Goal: Task Accomplishment & Management: Complete application form

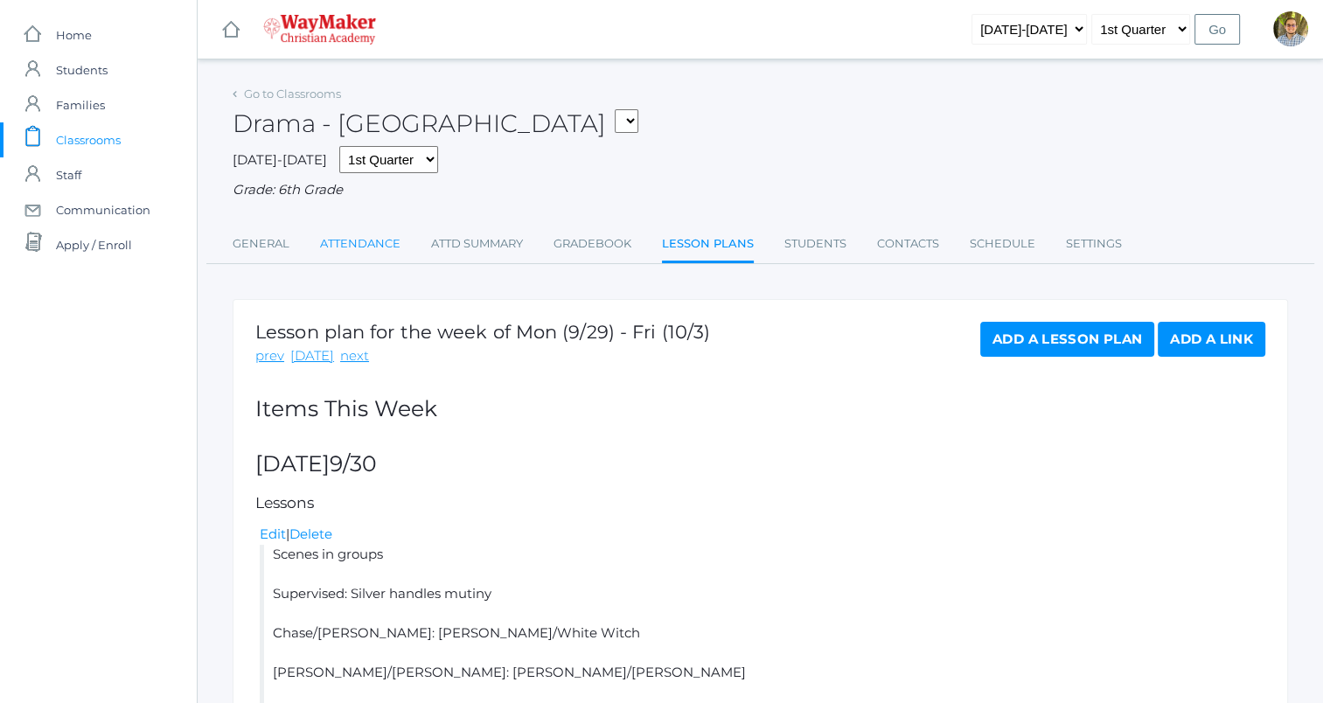
click at [366, 254] on link "Attendance" at bounding box center [360, 243] width 80 height 35
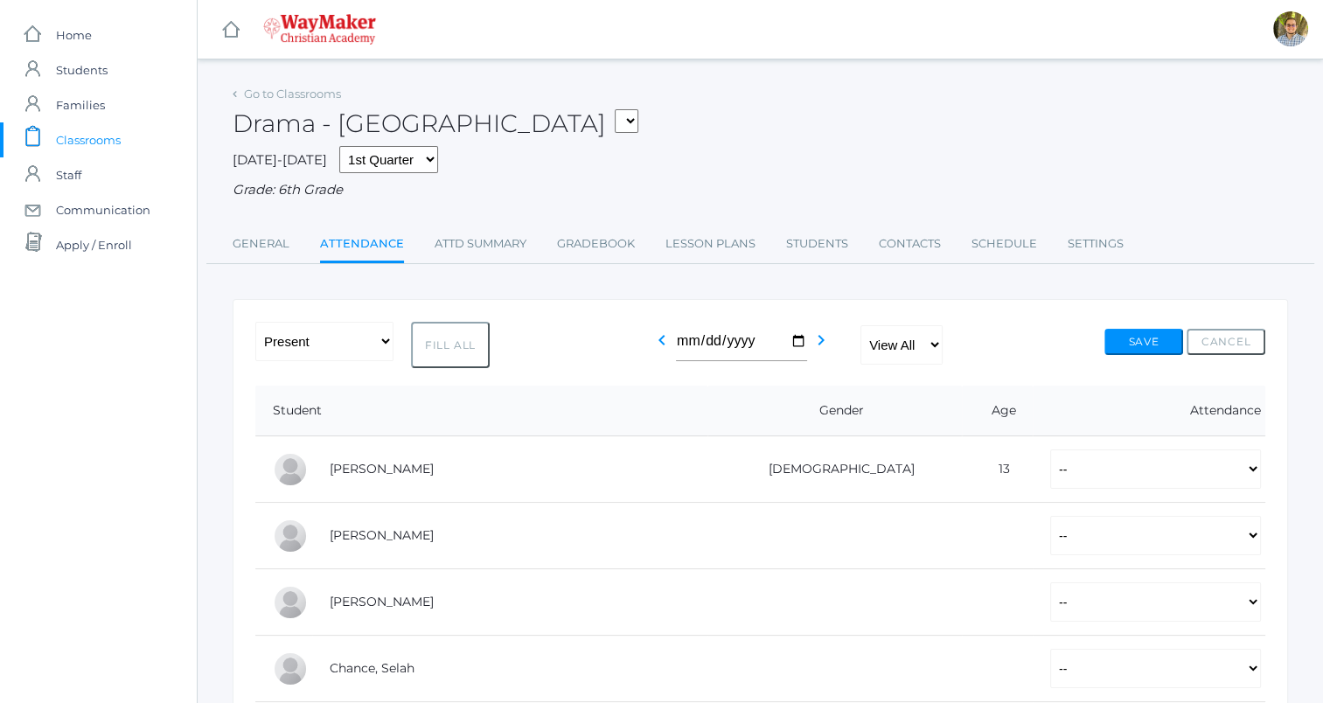
scroll to position [33, 0]
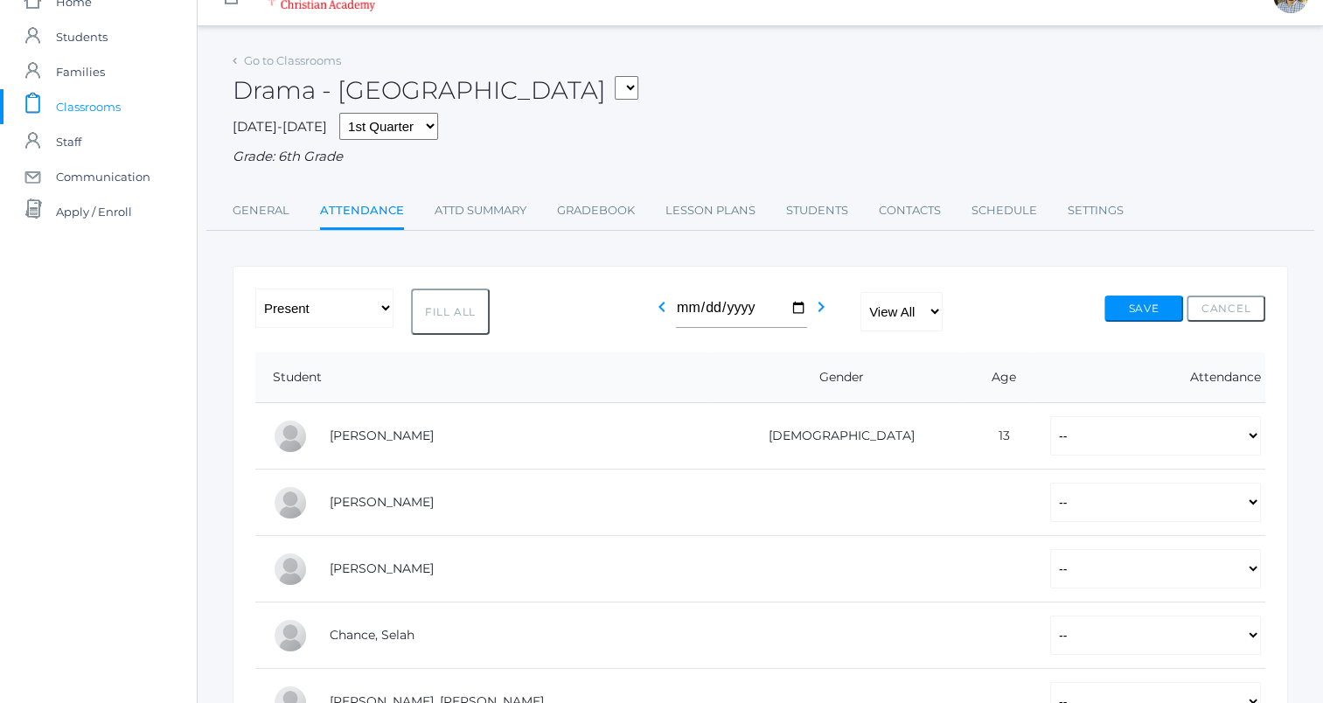
click at [449, 317] on button "Fill All" at bounding box center [450, 312] width 79 height 46
select select "P"
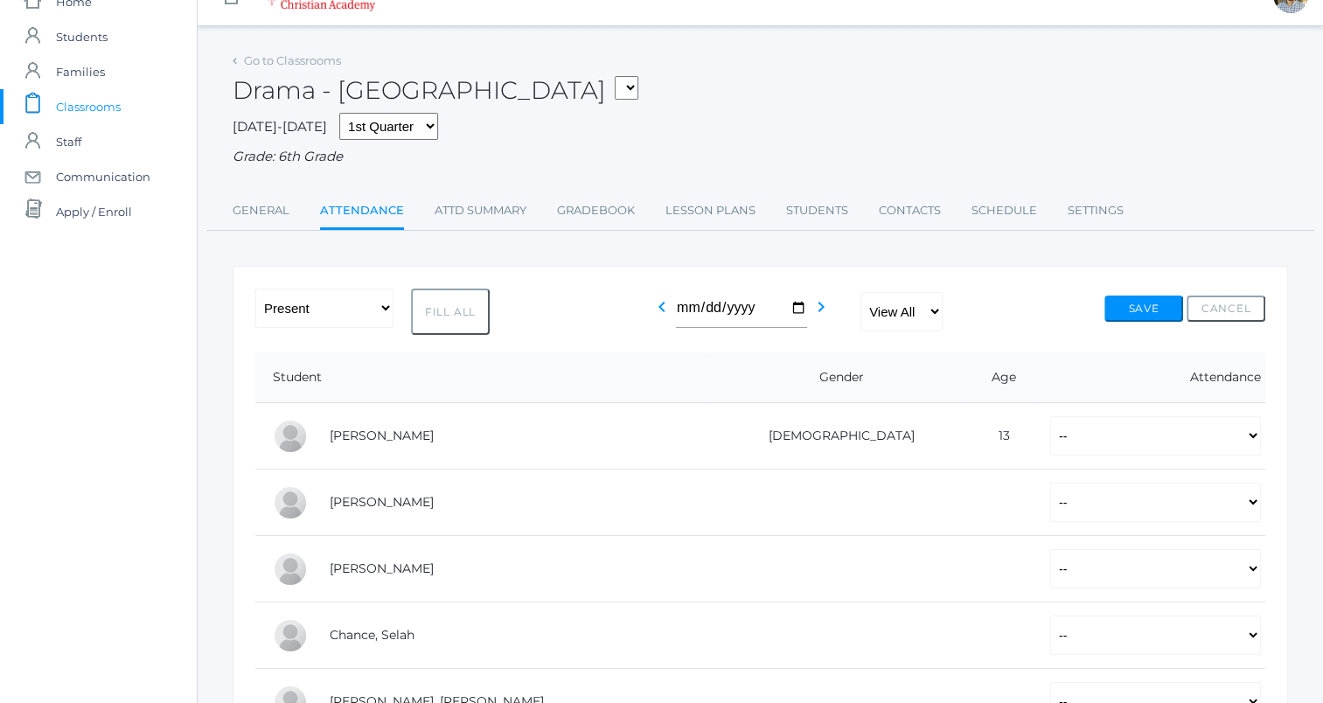
select select "P"
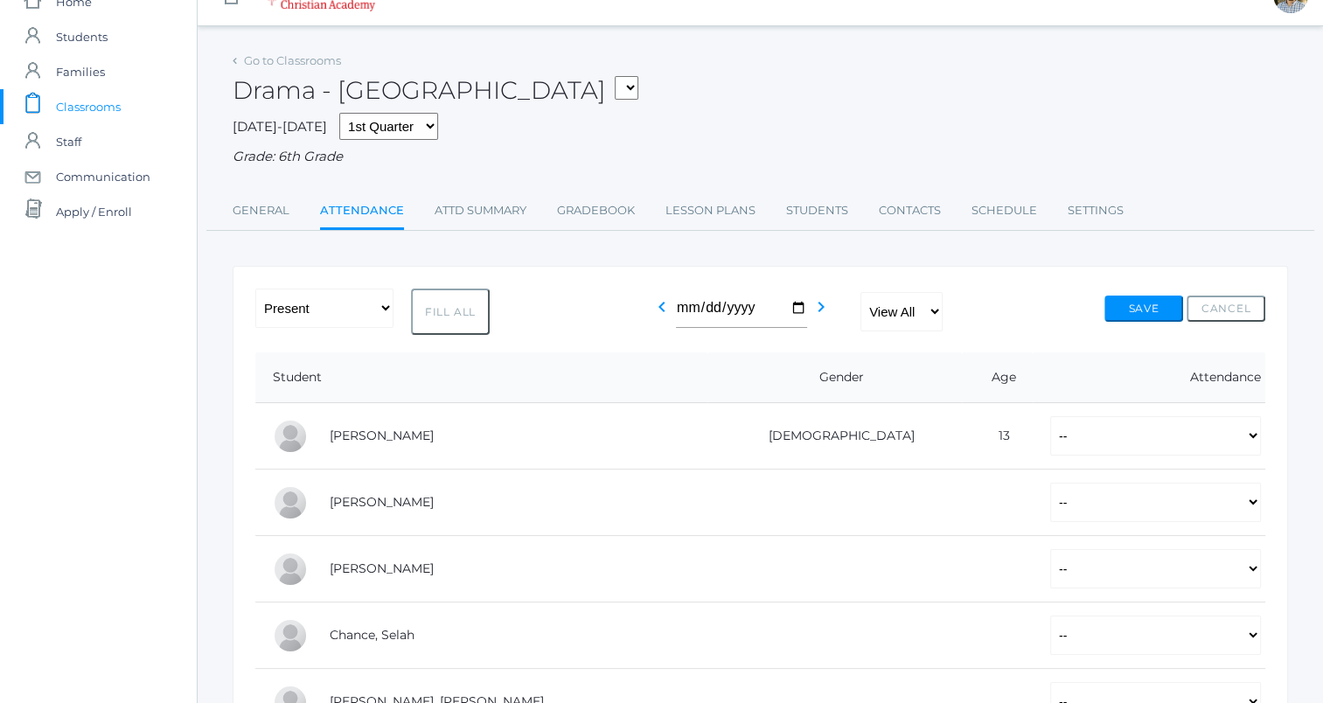
select select "P"
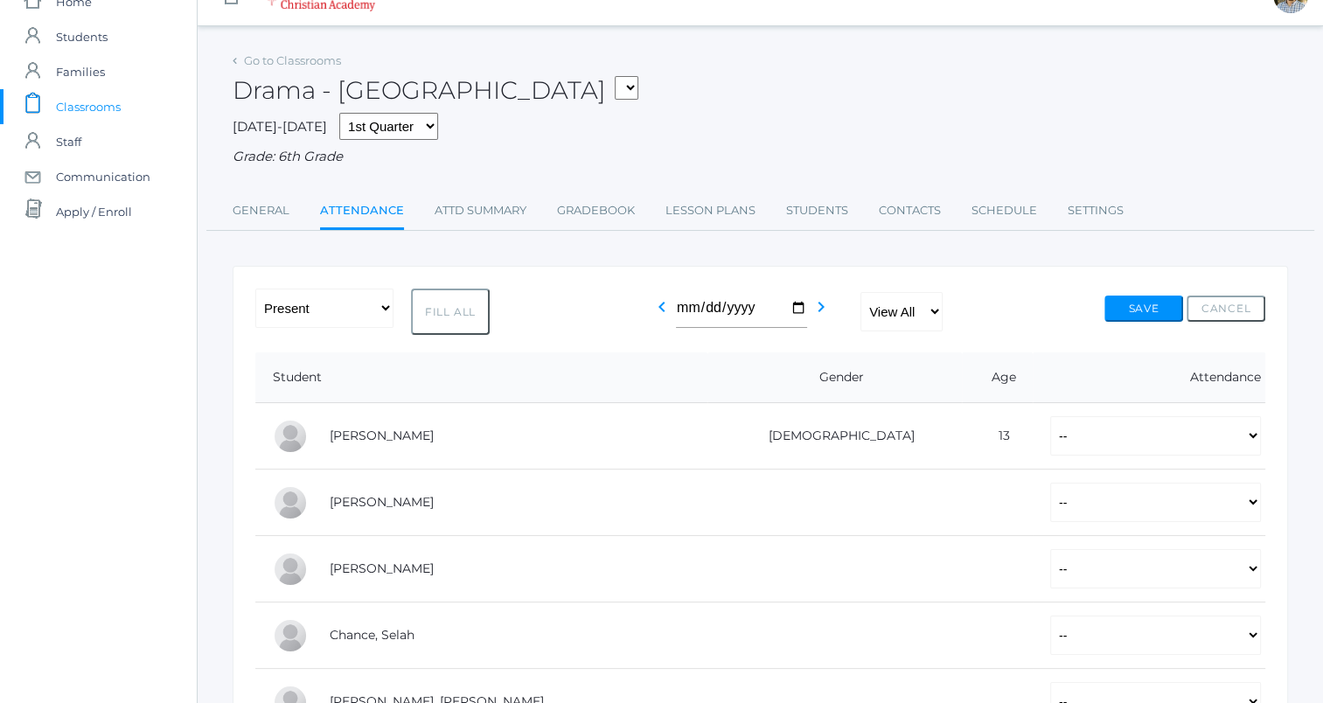
select select "P"
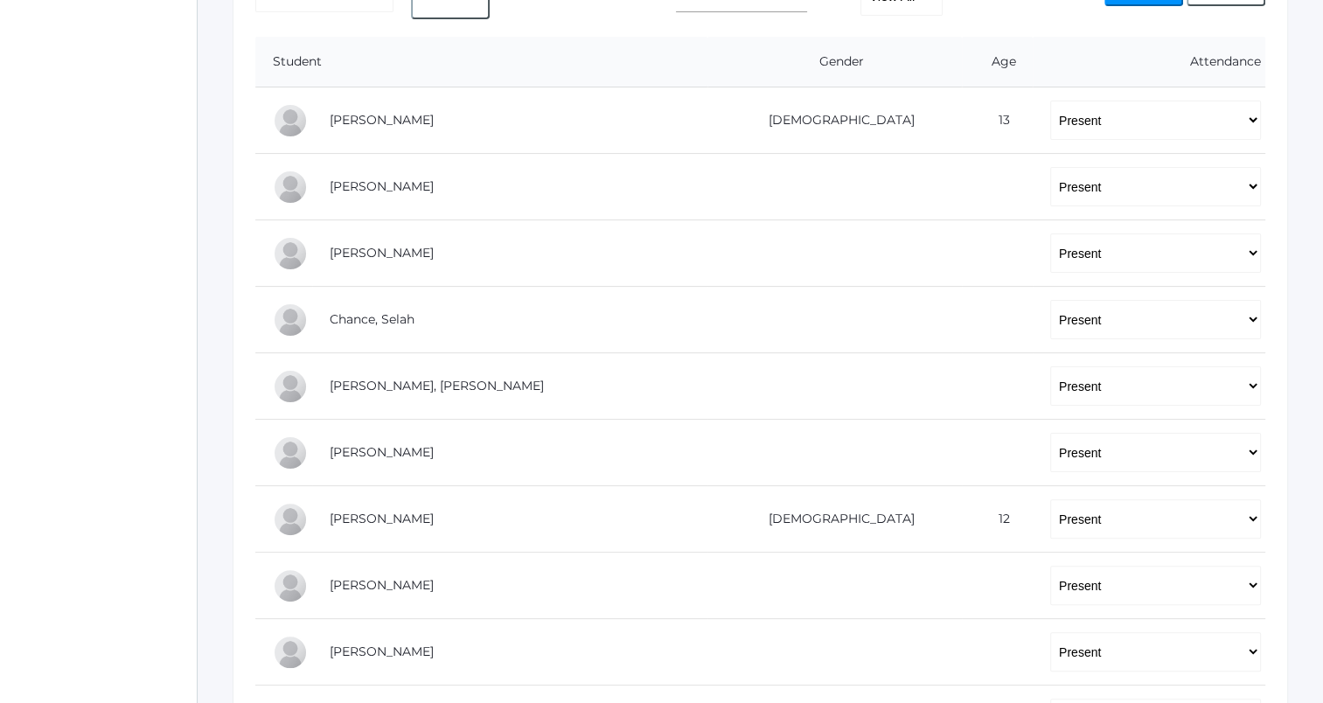
scroll to position [350, 0]
click at [1050, 185] on select "-- Present Tardy Excused Tardy Unexcused Absent Excused Absent Unexcused" at bounding box center [1155, 185] width 211 height 39
select select "TU"
click at [1050, 166] on select "-- Present Tardy Excused Tardy Unexcused Absent Excused Absent Unexcused" at bounding box center [1155, 185] width 211 height 39
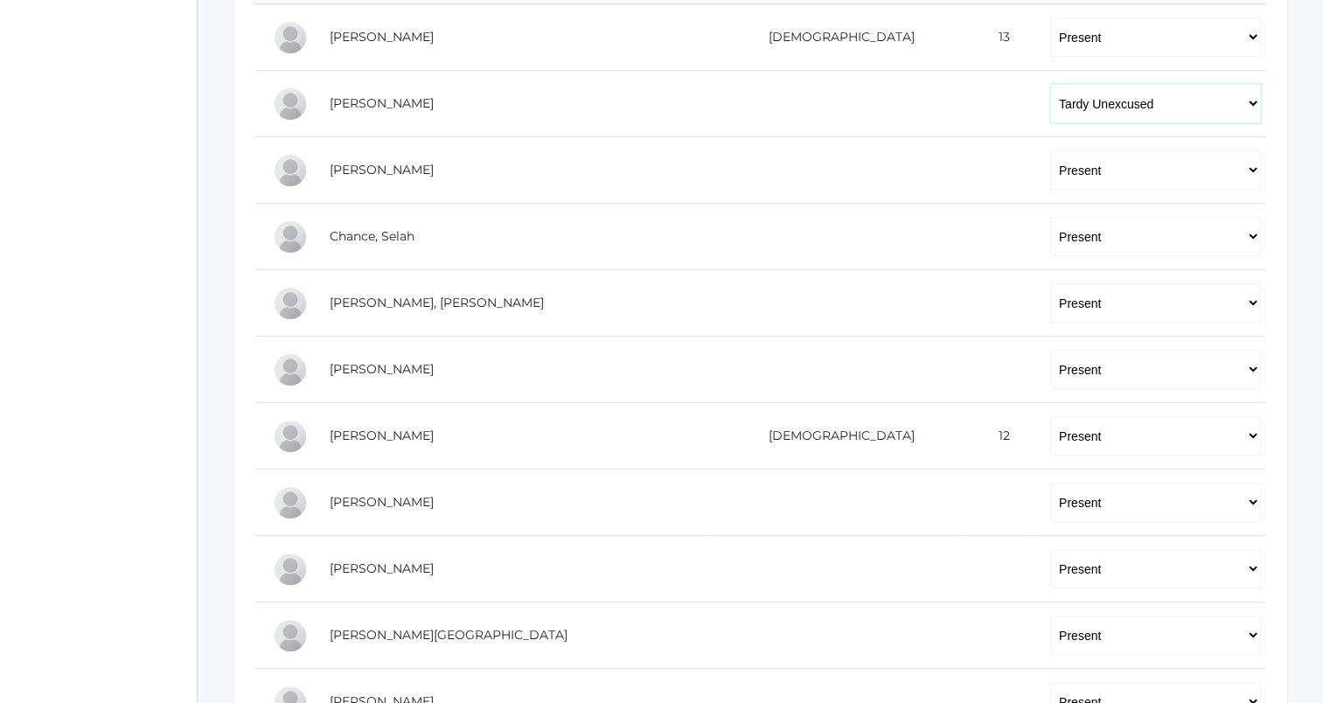
scroll to position [435, 0]
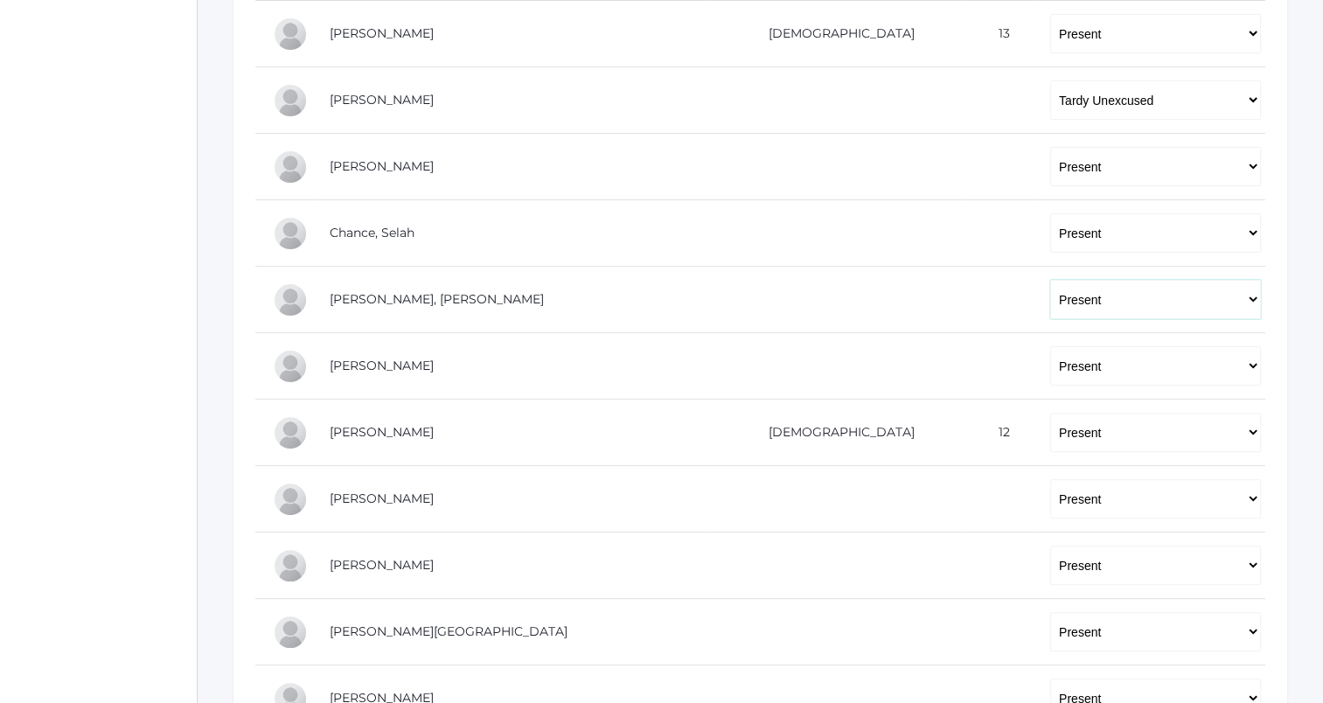
click at [1050, 297] on select "-- Present Tardy Excused Tardy Unexcused Absent Excused Absent Unexcused" at bounding box center [1155, 299] width 211 height 39
select select "TU"
click at [1050, 280] on select "-- Present Tardy Excused Tardy Unexcused Absent Excused Absent Unexcused" at bounding box center [1155, 299] width 211 height 39
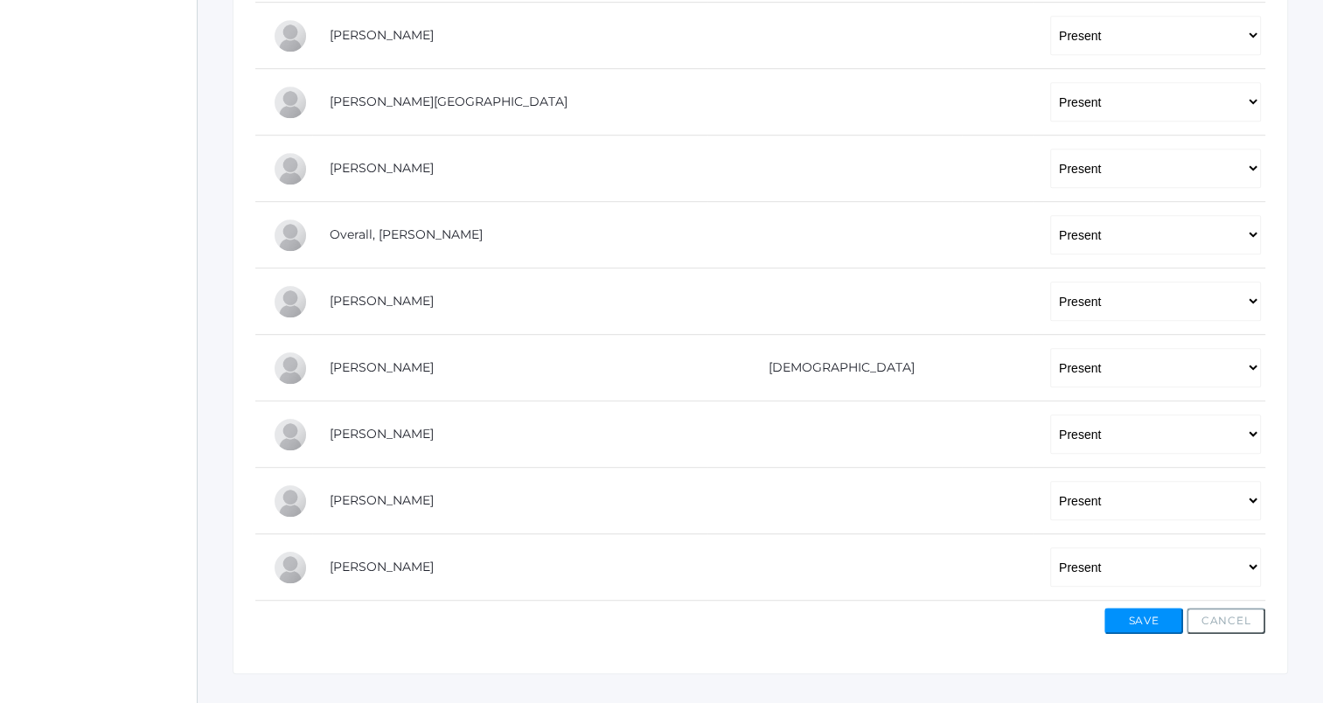
scroll to position [967, 0]
click at [1050, 563] on select "-- Present Tardy Excused Tardy Unexcused Absent Excused Absent Unexcused" at bounding box center [1155, 565] width 211 height 39
select select "TU"
click at [1050, 546] on select "-- Present Tardy Excused Tardy Unexcused Absent Excused Absent Unexcused" at bounding box center [1155, 565] width 211 height 39
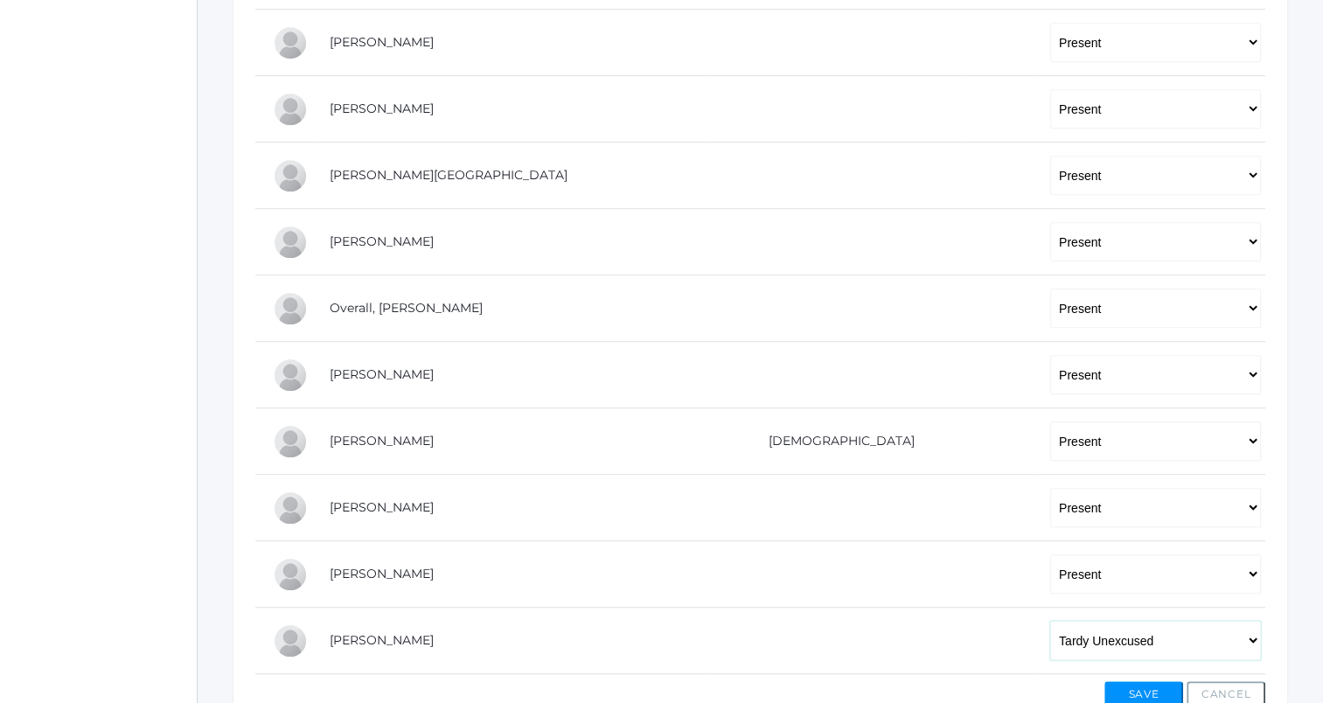
scroll to position [894, 0]
click at [1050, 381] on select "-- Present Tardy Excused Tardy Unexcused Absent Excused Absent Unexcused" at bounding box center [1155, 372] width 211 height 39
select select
click at [1050, 353] on select "-- Present Tardy Excused Tardy Unexcused Absent Excused Absent Unexcused" at bounding box center [1155, 372] width 211 height 39
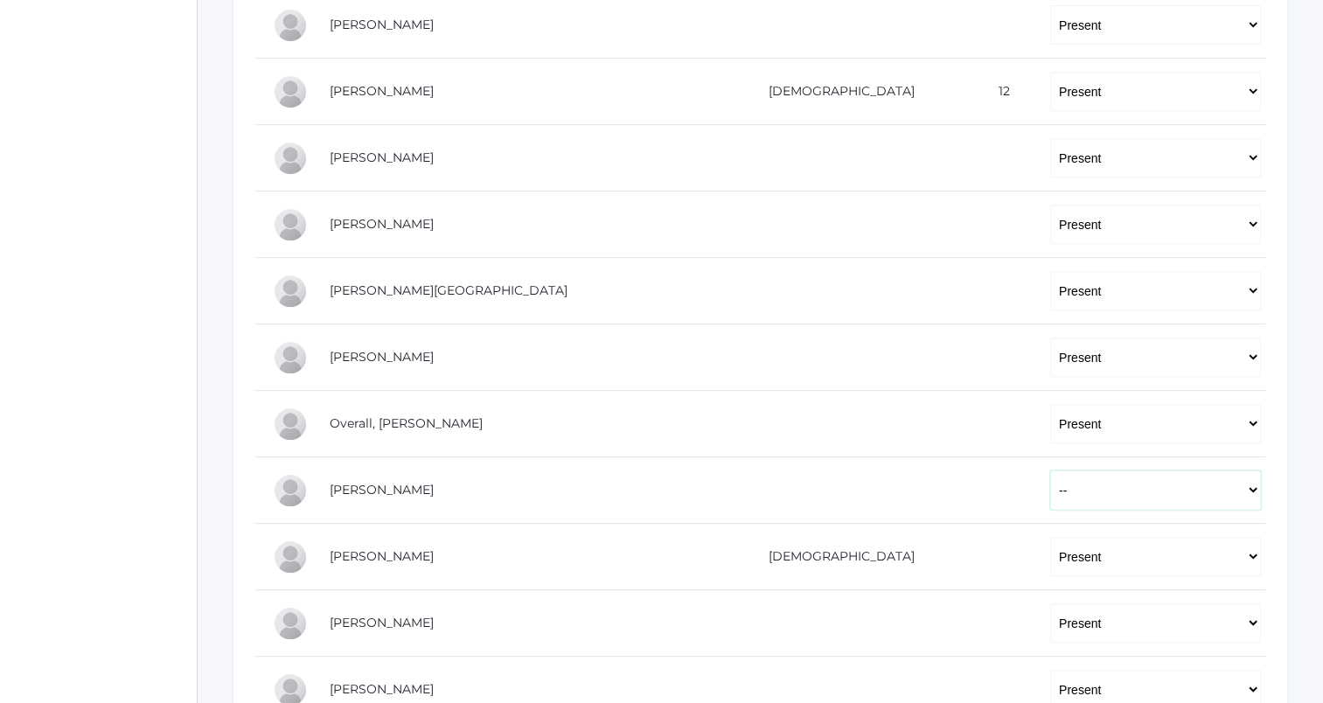
scroll to position [775, 0]
click at [1050, 358] on select "-- Present Tardy Excused Tardy Unexcused Absent Excused Absent Unexcused" at bounding box center [1155, 358] width 211 height 39
select select
click at [1050, 339] on select "-- Present Tardy Excused Tardy Unexcused Absent Excused Absent Unexcused" at bounding box center [1155, 358] width 211 height 39
click at [1050, 299] on select "-- Present Tardy Excused Tardy Unexcused Absent Excused Absent Unexcused" at bounding box center [1155, 292] width 211 height 39
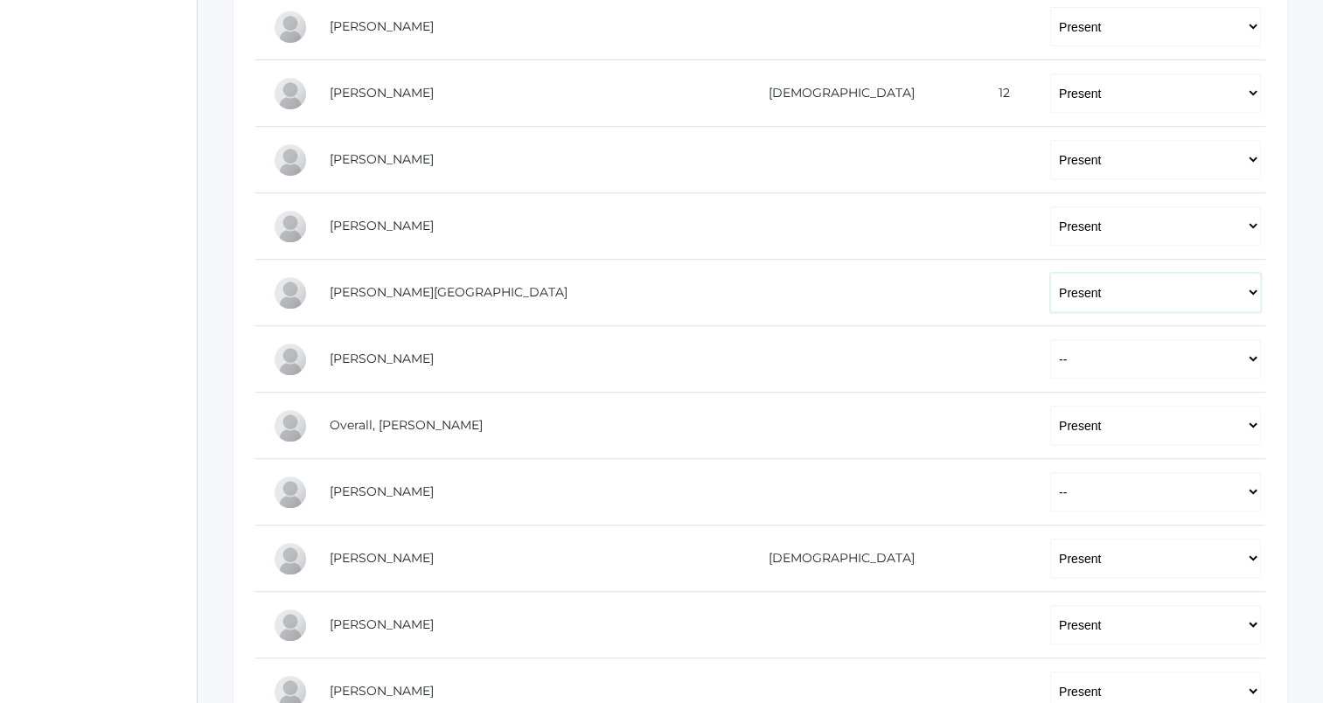
select select
click at [1050, 273] on select "-- Present Tardy Excused Tardy Unexcused Absent Excused Absent Unexcused" at bounding box center [1155, 292] width 211 height 39
click at [1050, 227] on select "-- Present Tardy Excused Tardy Unexcused Absent Excused Absent Unexcused" at bounding box center [1155, 225] width 211 height 39
select select
click at [1050, 206] on select "-- Present Tardy Excused Tardy Unexcused Absent Excused Absent Unexcused" at bounding box center [1155, 225] width 211 height 39
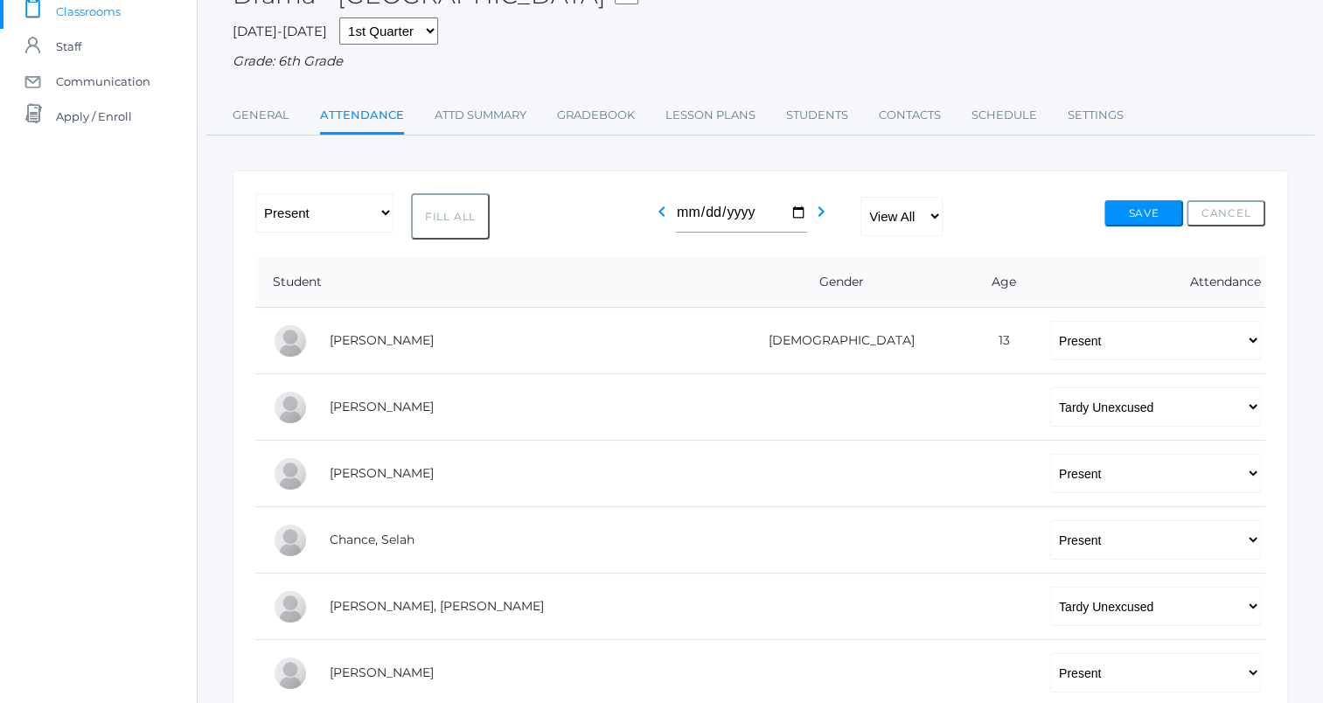
scroll to position [0, 0]
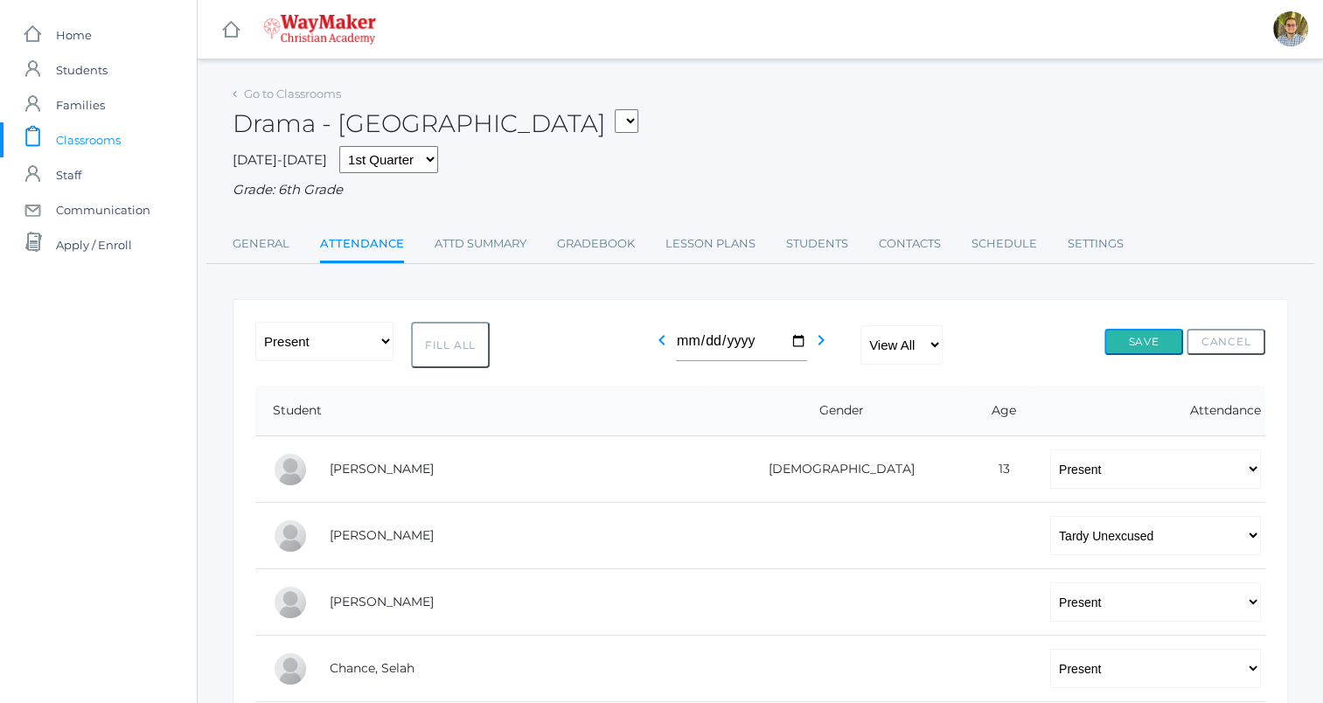
click at [1130, 336] on button "Save" at bounding box center [1143, 342] width 79 height 26
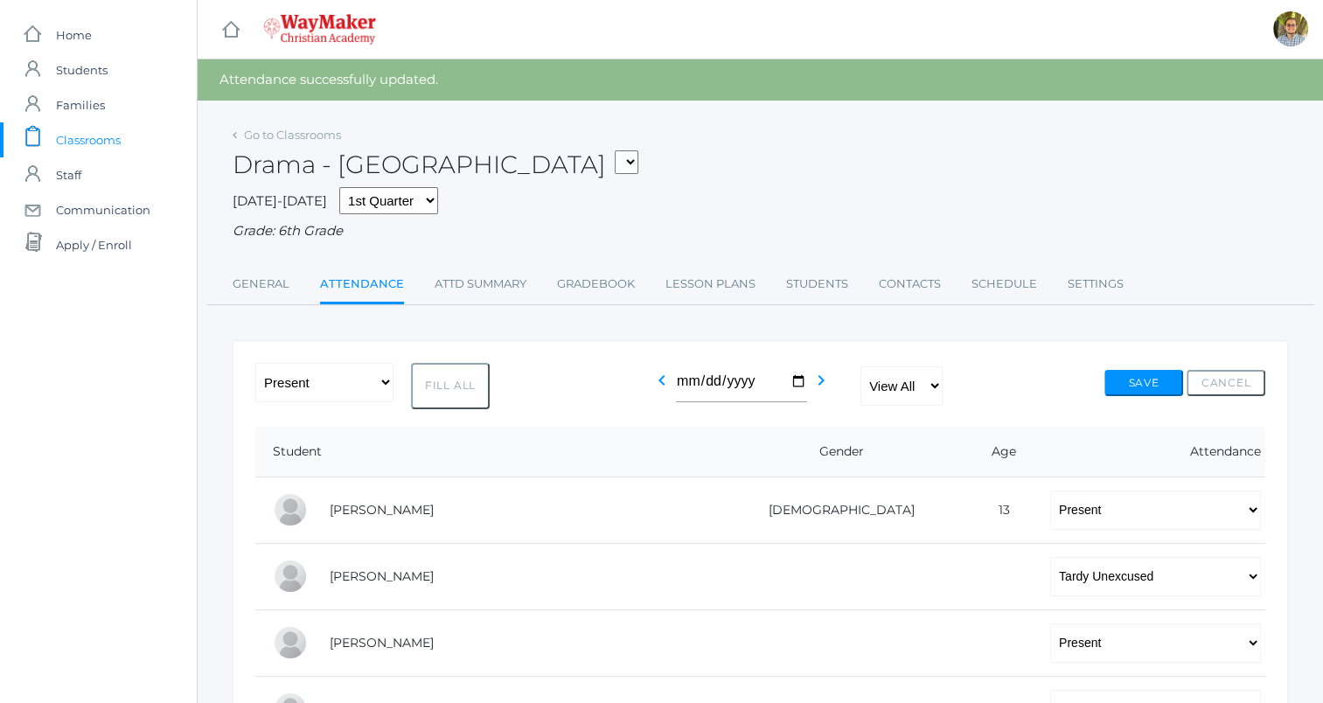
click at [81, 135] on span "Classrooms" at bounding box center [88, 139] width 65 height 35
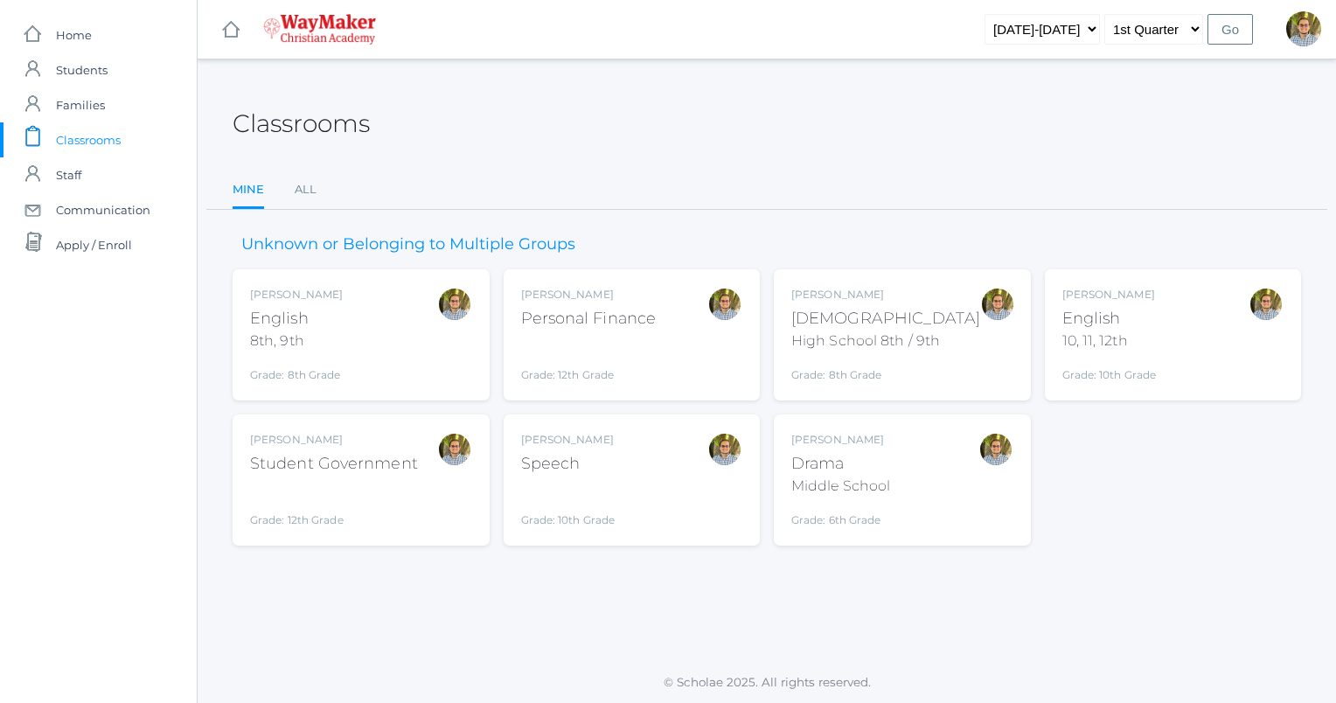
click at [441, 491] on div at bounding box center [454, 480] width 35 height 96
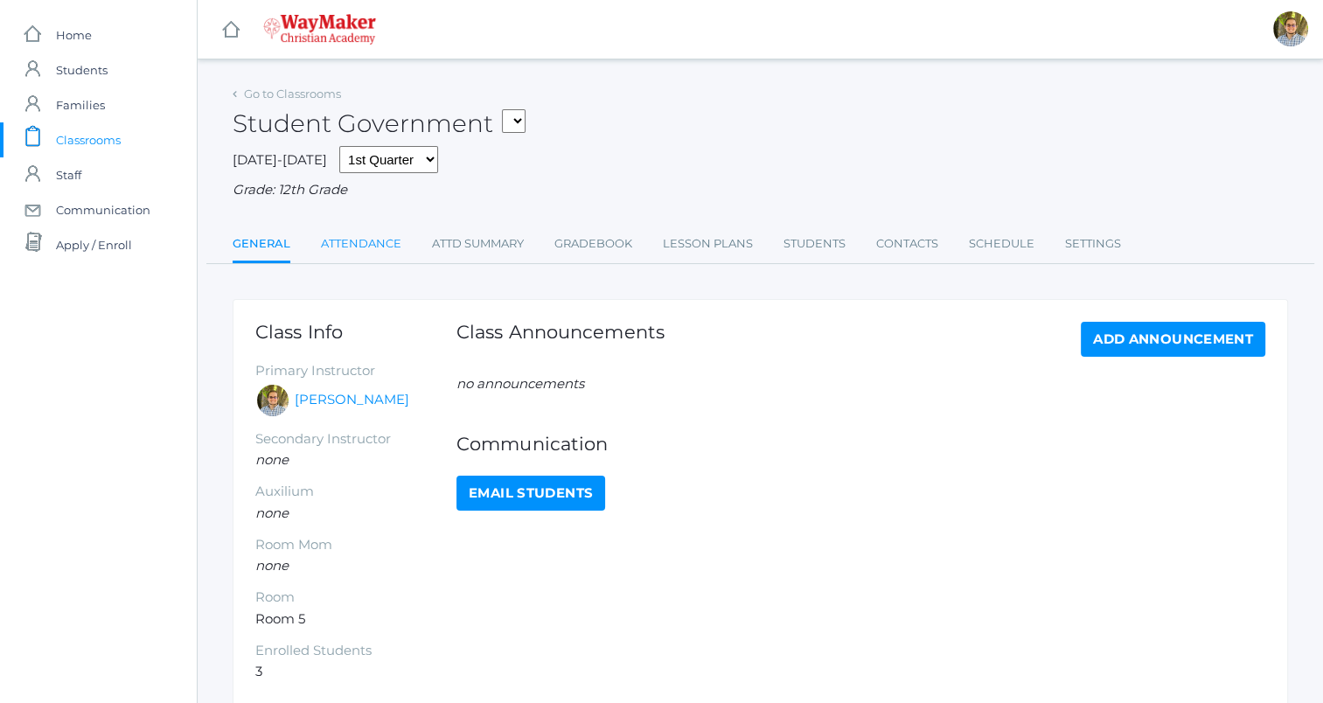
click at [369, 241] on link "Attendance" at bounding box center [361, 243] width 80 height 35
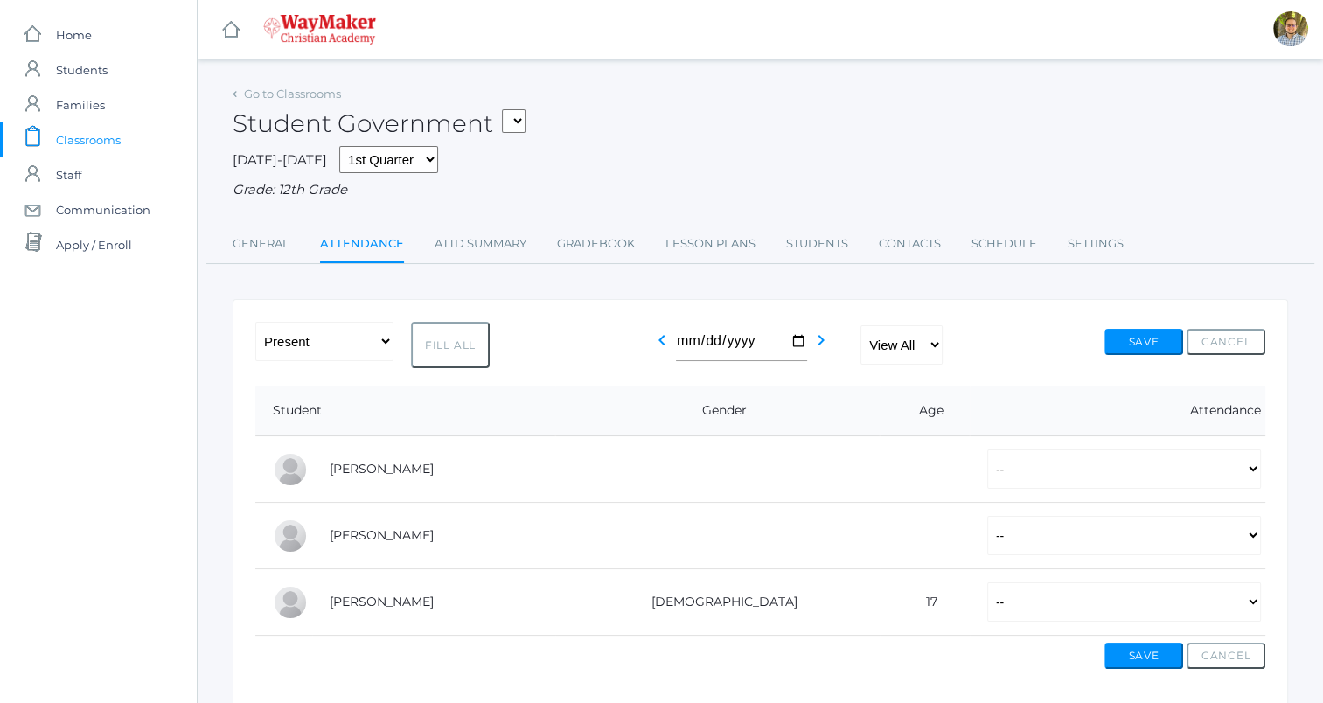
scroll to position [68, 0]
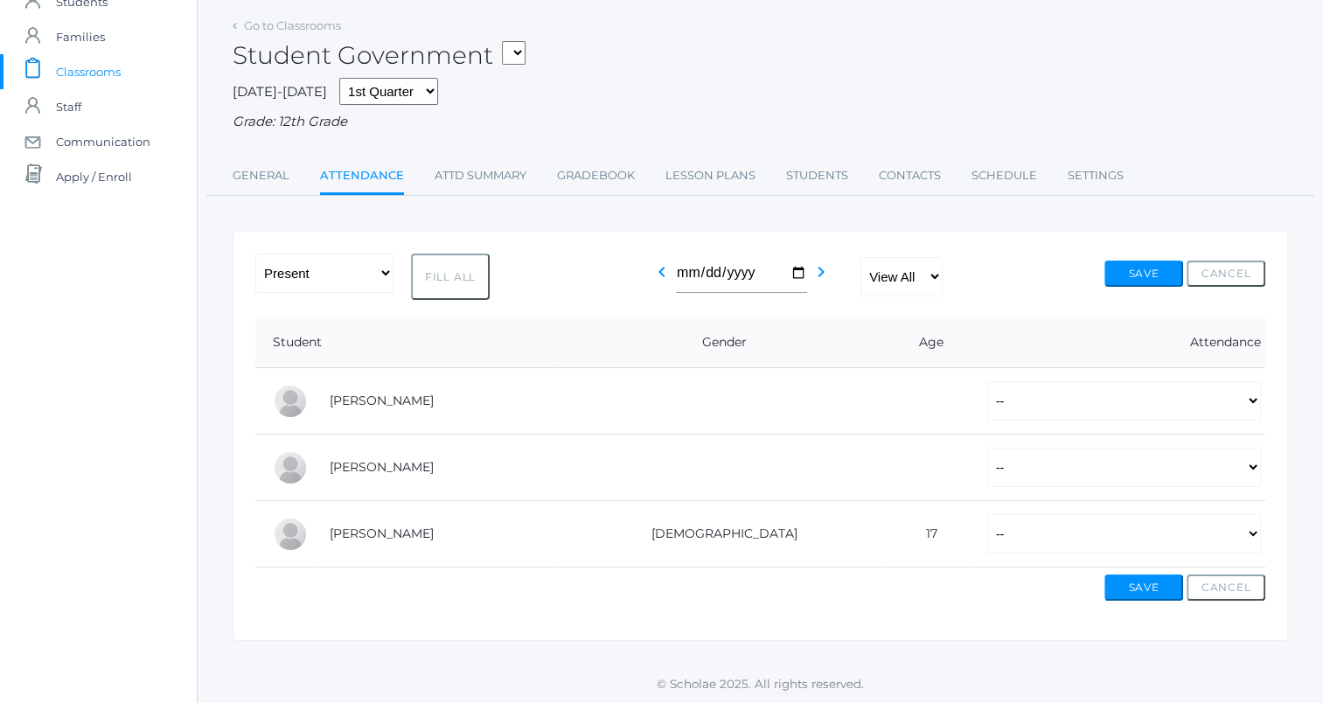
click at [432, 269] on button "Fill All" at bounding box center [450, 277] width 79 height 46
select select "P"
click at [1142, 278] on button "Save" at bounding box center [1143, 274] width 79 height 26
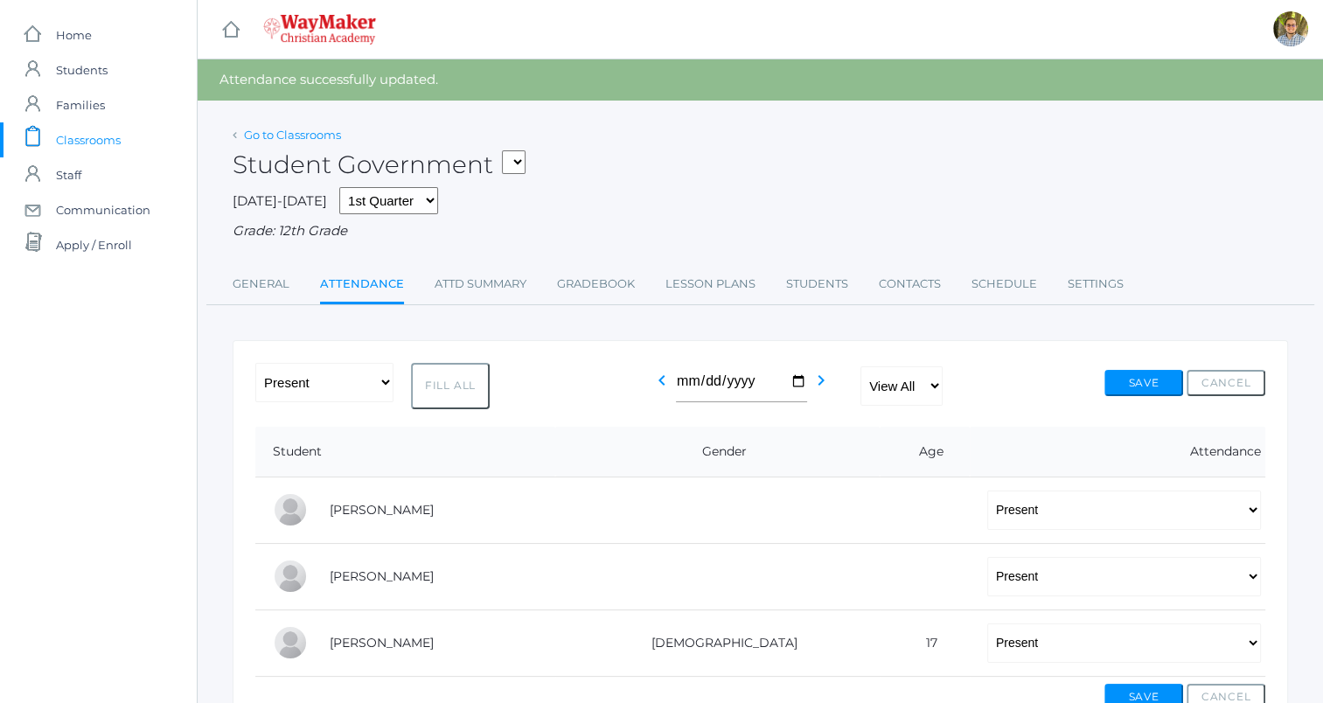
click at [272, 129] on link "Go to Classrooms" at bounding box center [292, 135] width 97 height 14
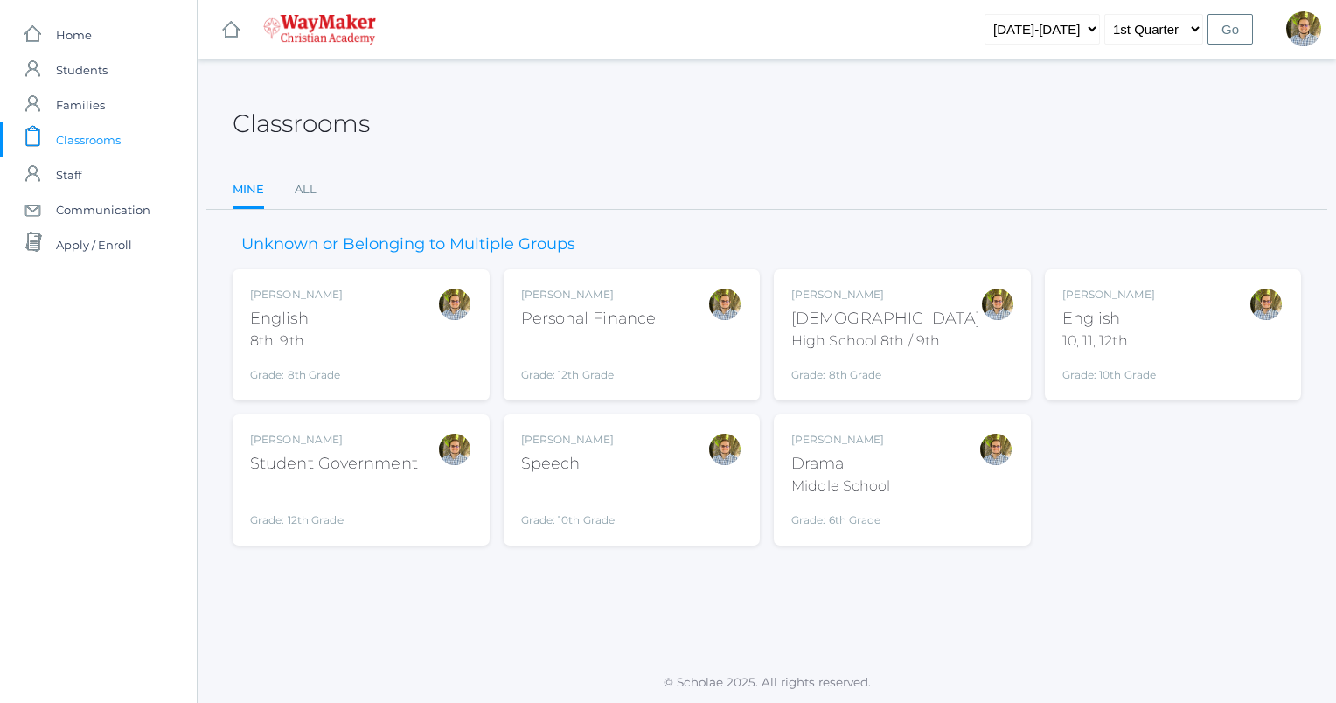
click at [1172, 331] on div "Kylen Braileanu English 10, 11, 12th Grade: 10th Grade HSENGLISH" at bounding box center [1173, 335] width 222 height 96
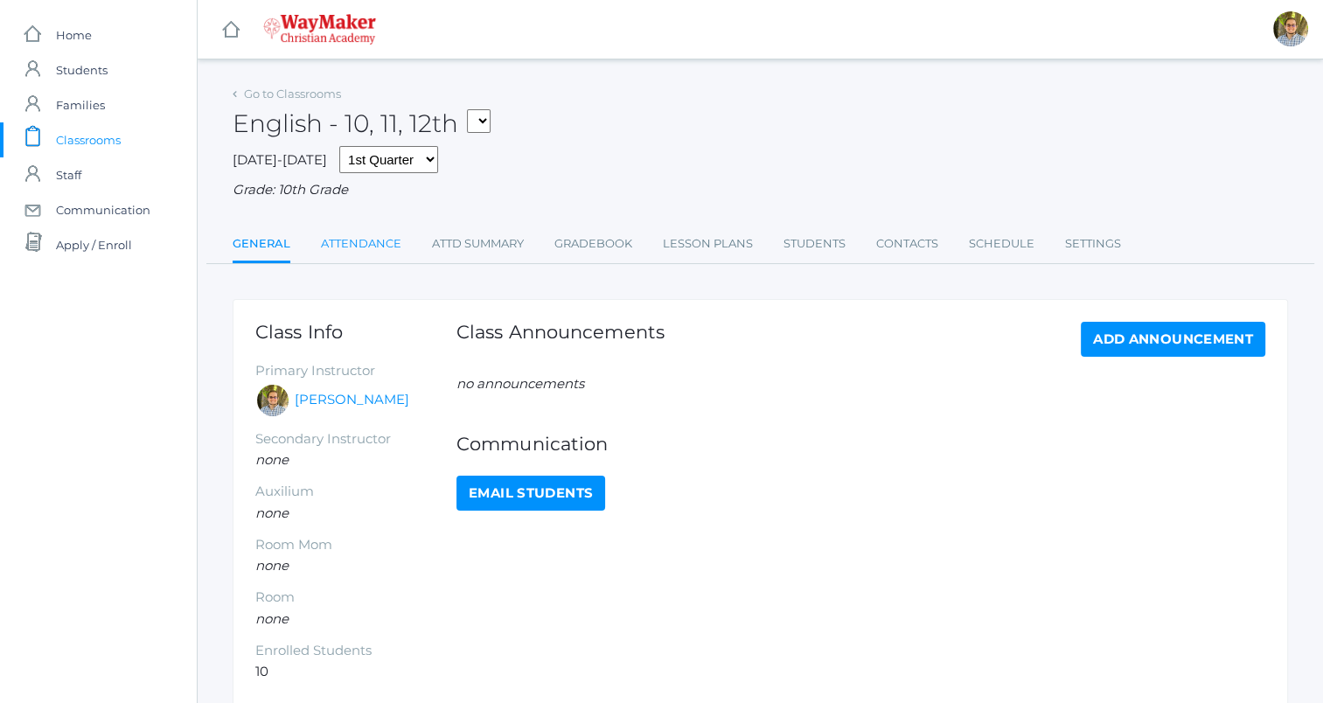
click at [379, 231] on link "Attendance" at bounding box center [361, 243] width 80 height 35
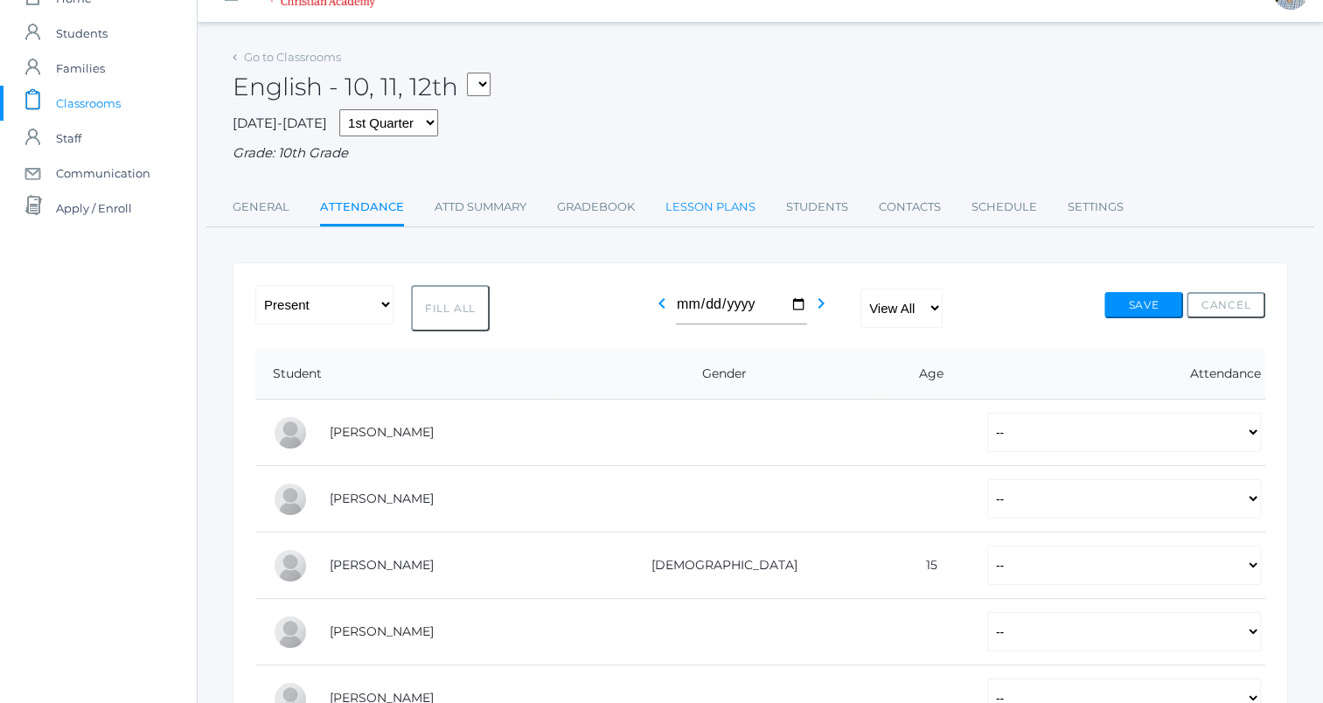
scroll to position [52, 0]
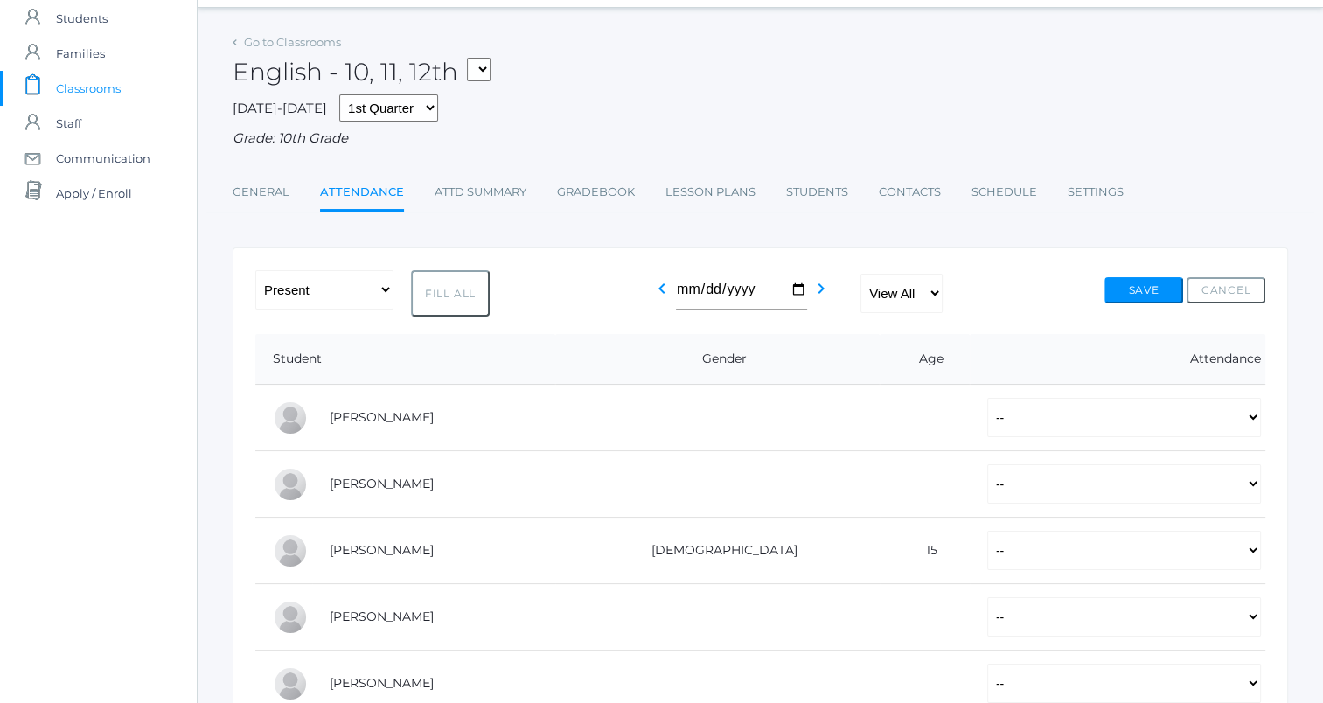
click at [442, 265] on div "-- Present Tardy Excused Tardy Unexcused Absent Excused Absent Unexcused Fill A…" at bounding box center [760, 684] width 1055 height 875
click at [446, 285] on button "Fill All" at bounding box center [450, 293] width 79 height 46
select select "P"
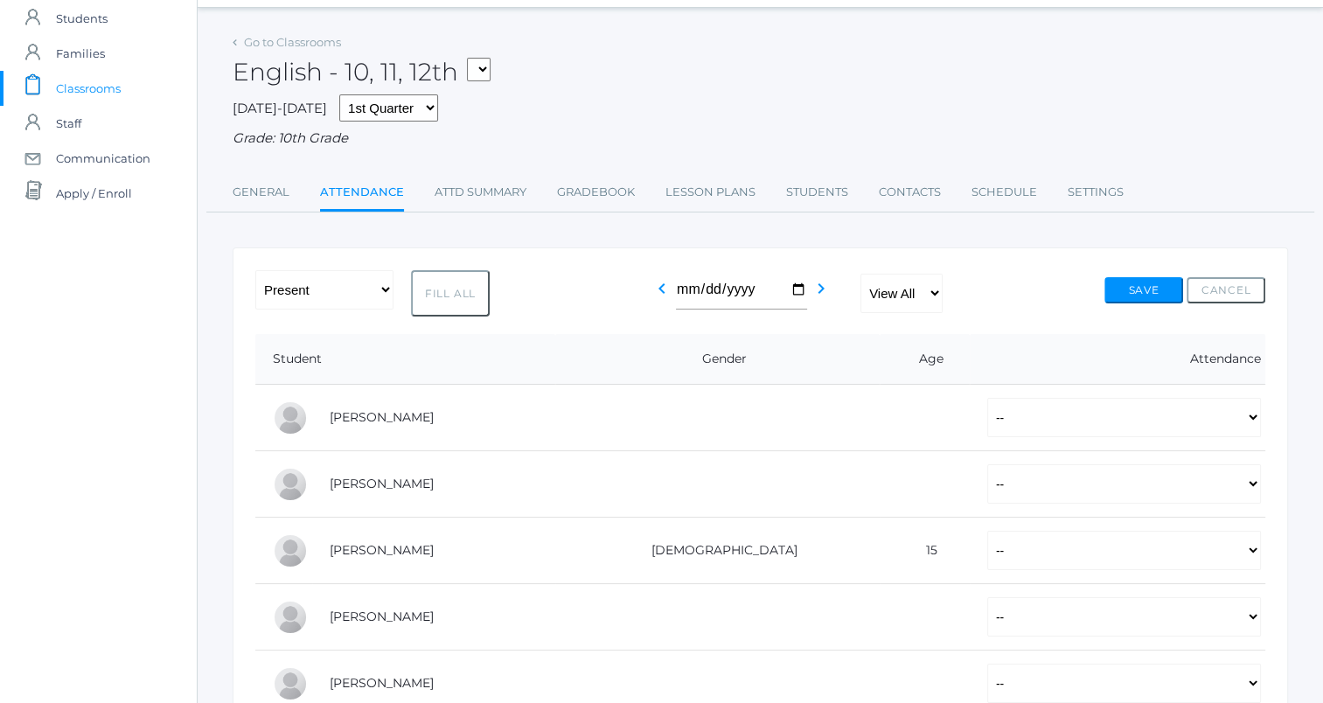
select select "P"
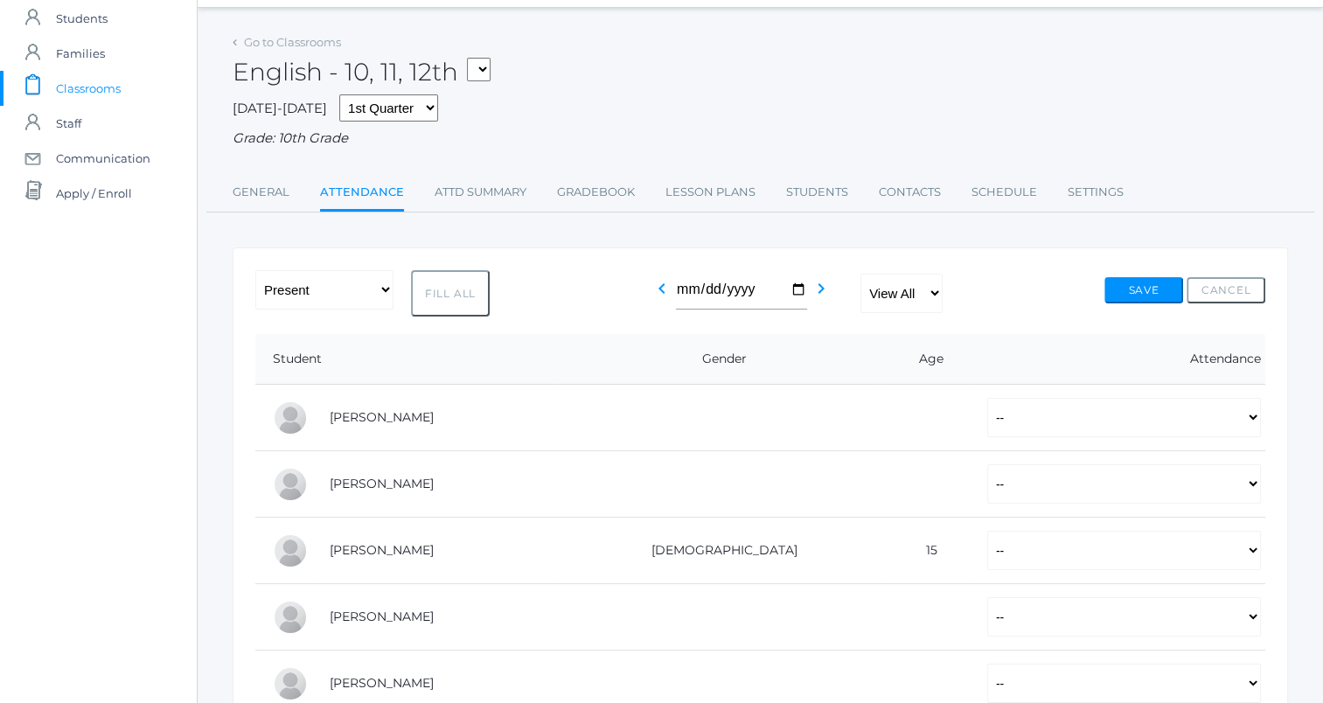
select select "P"
click at [1152, 288] on button "Save" at bounding box center [1143, 290] width 79 height 26
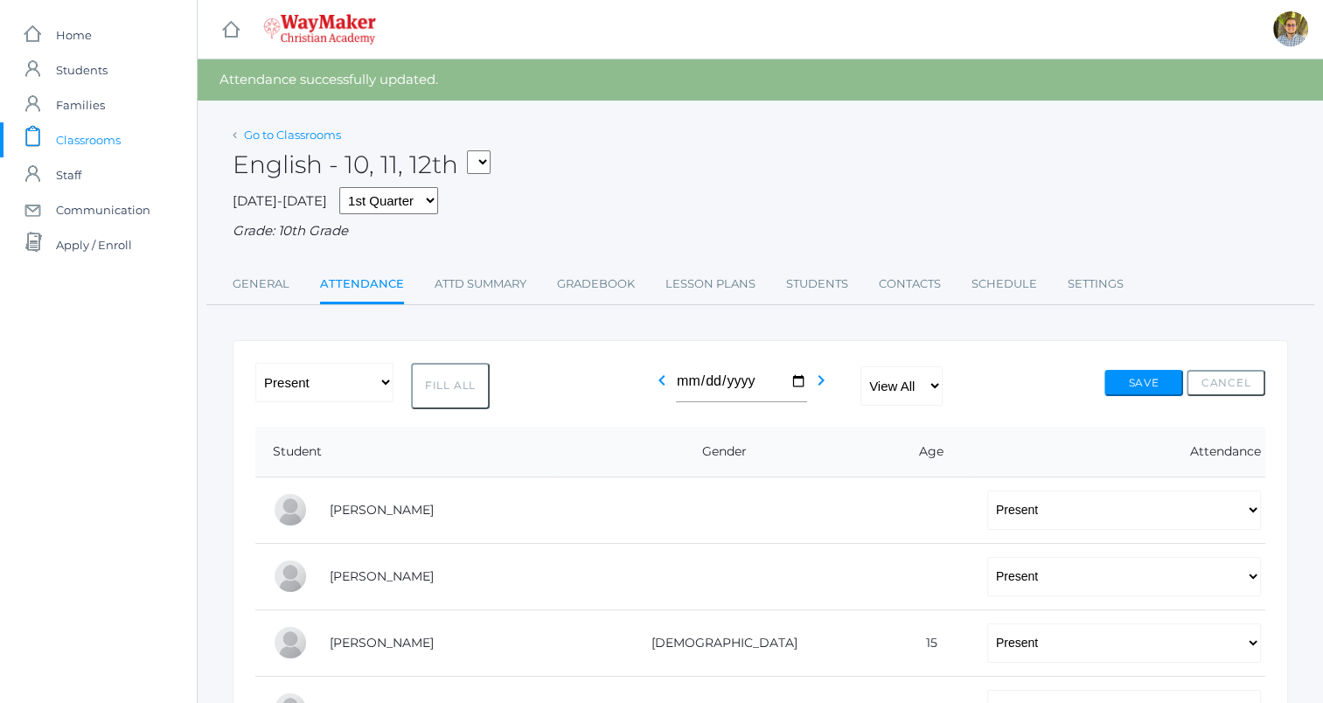
click at [310, 129] on link "Go to Classrooms" at bounding box center [292, 135] width 97 height 14
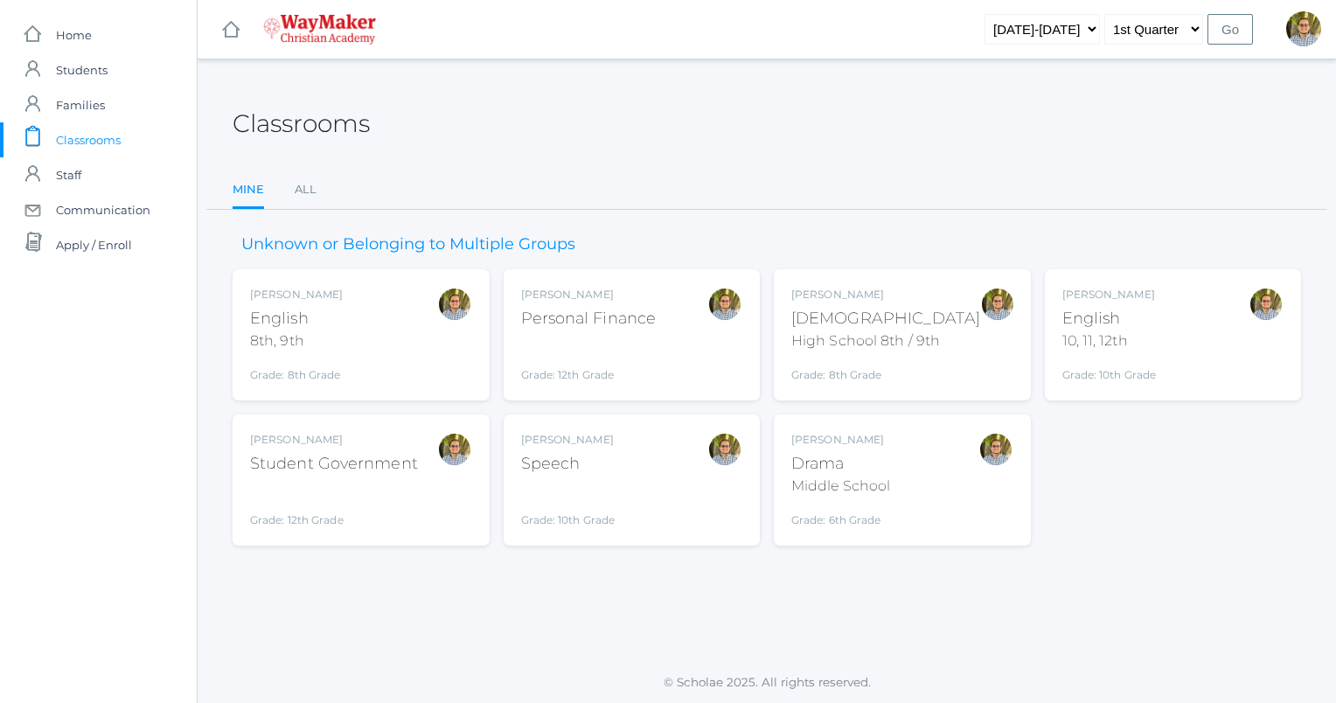
click at [361, 350] on div "Kylen Braileanu English 8th, 9th Grade: 8th Grade 08ENGLISH" at bounding box center [361, 335] width 222 height 96
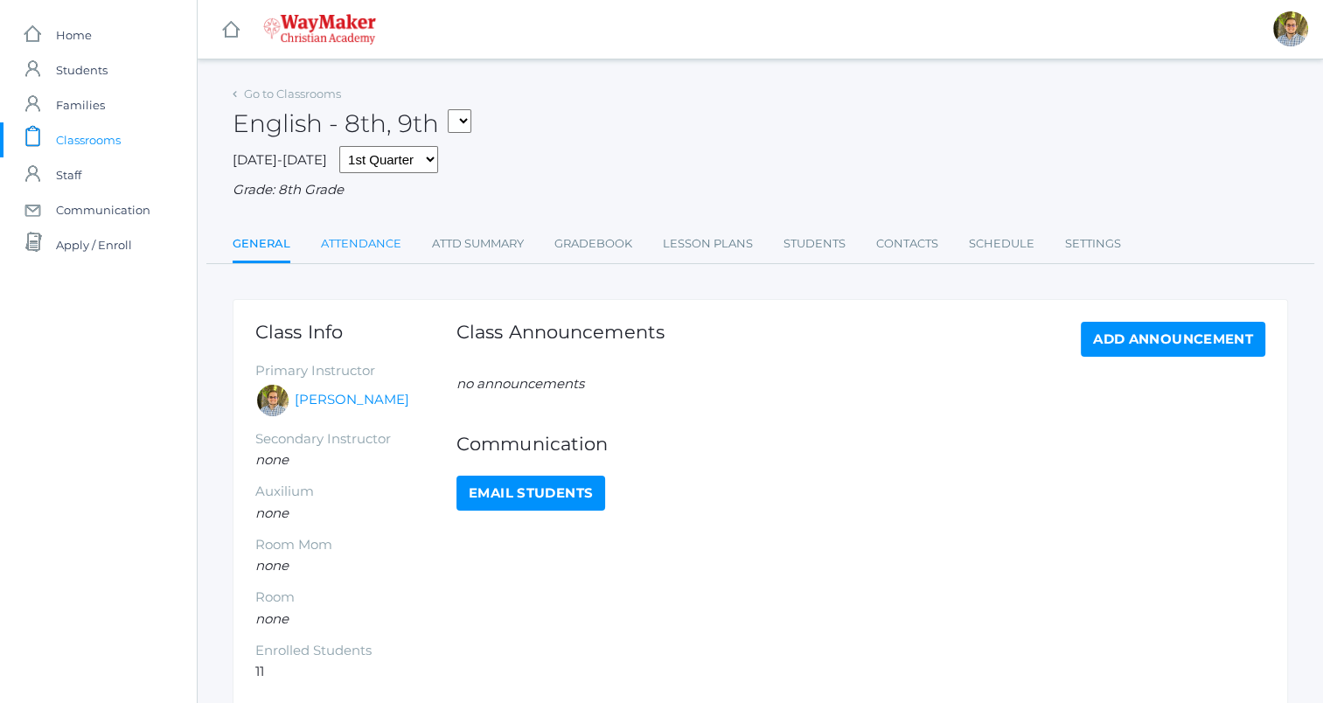
click at [371, 242] on link "Attendance" at bounding box center [361, 243] width 80 height 35
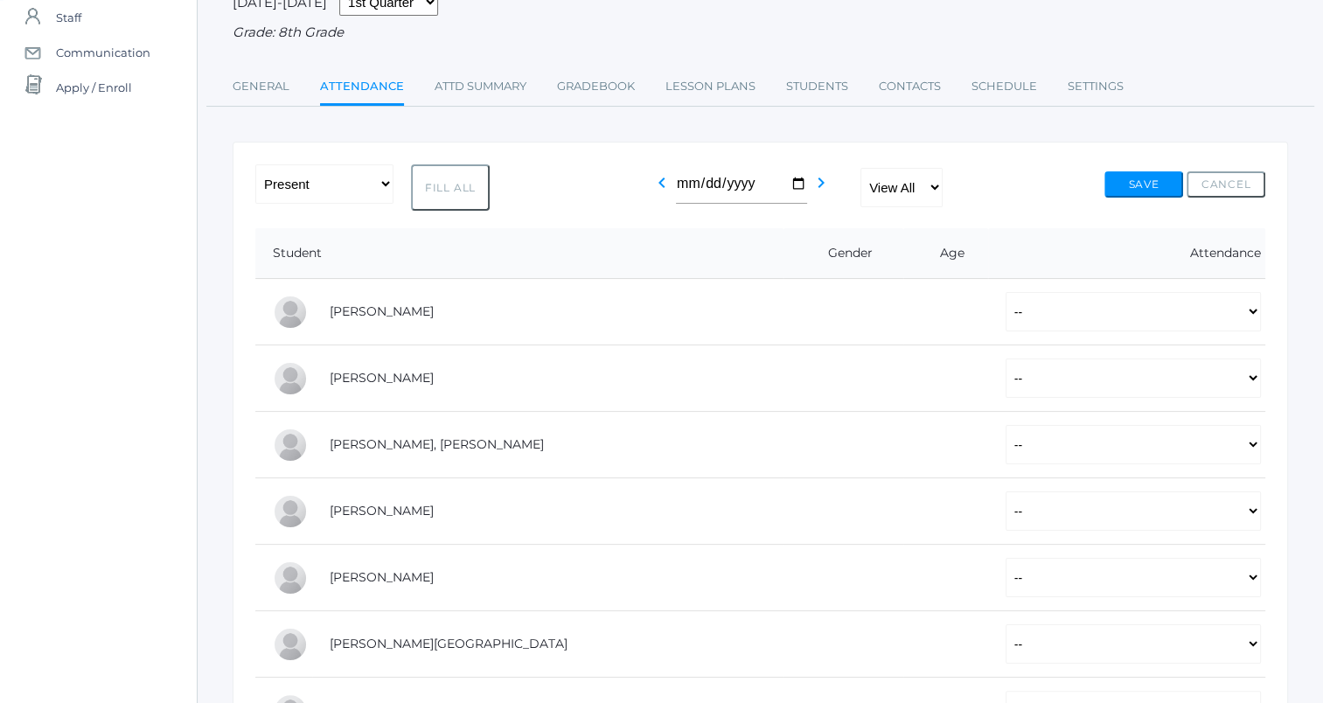
scroll to position [143, 0]
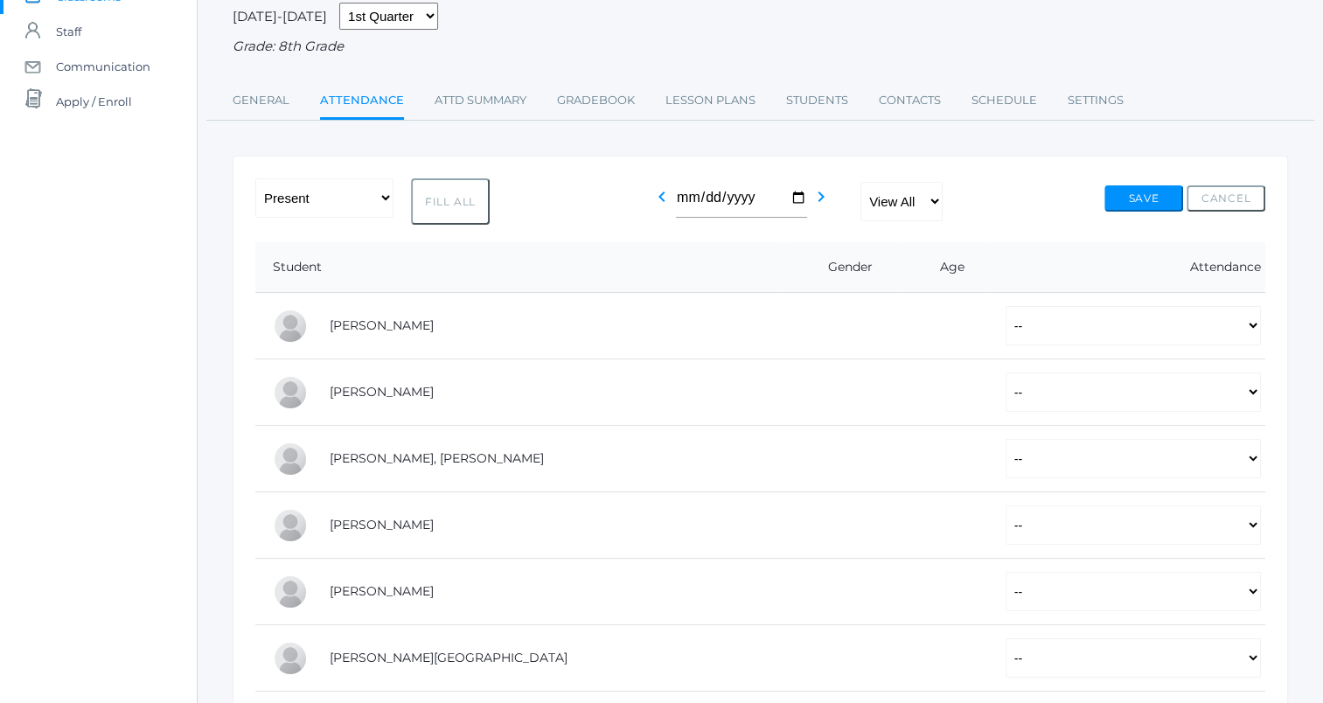
click at [456, 205] on button "Fill All" at bounding box center [450, 201] width 79 height 46
select select "P"
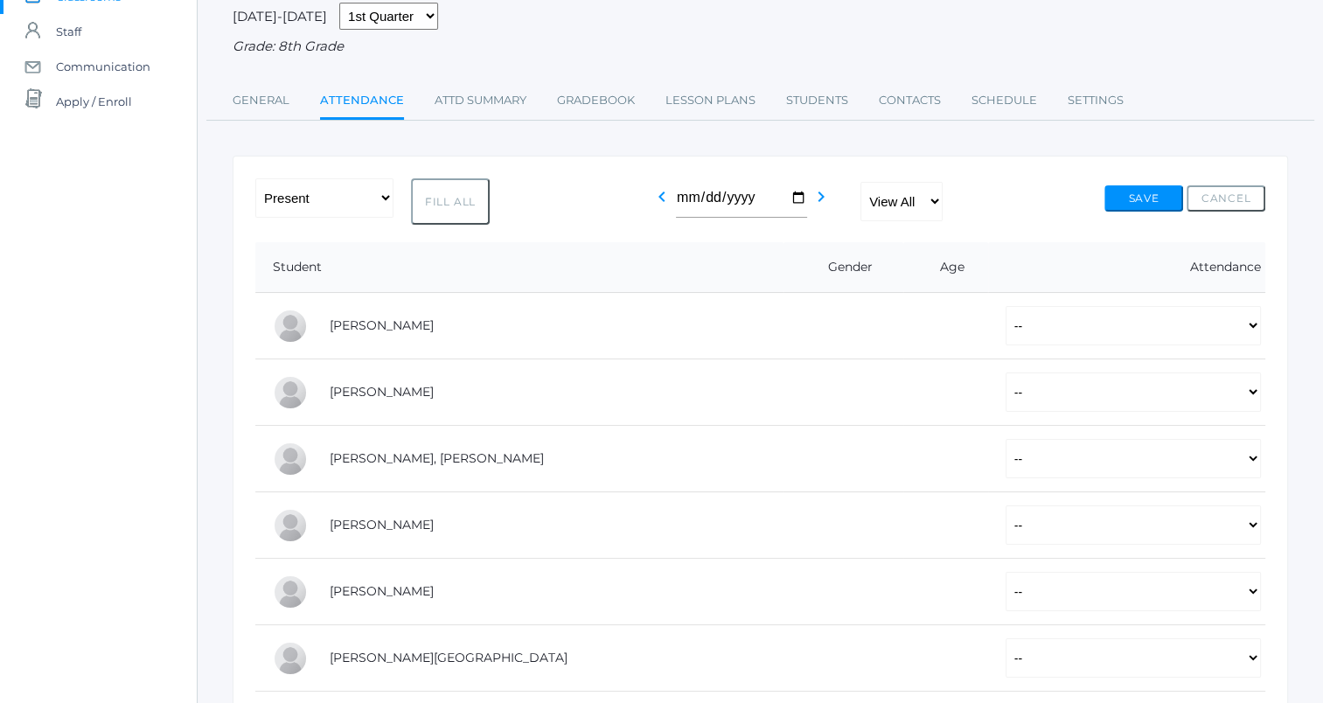
select select "P"
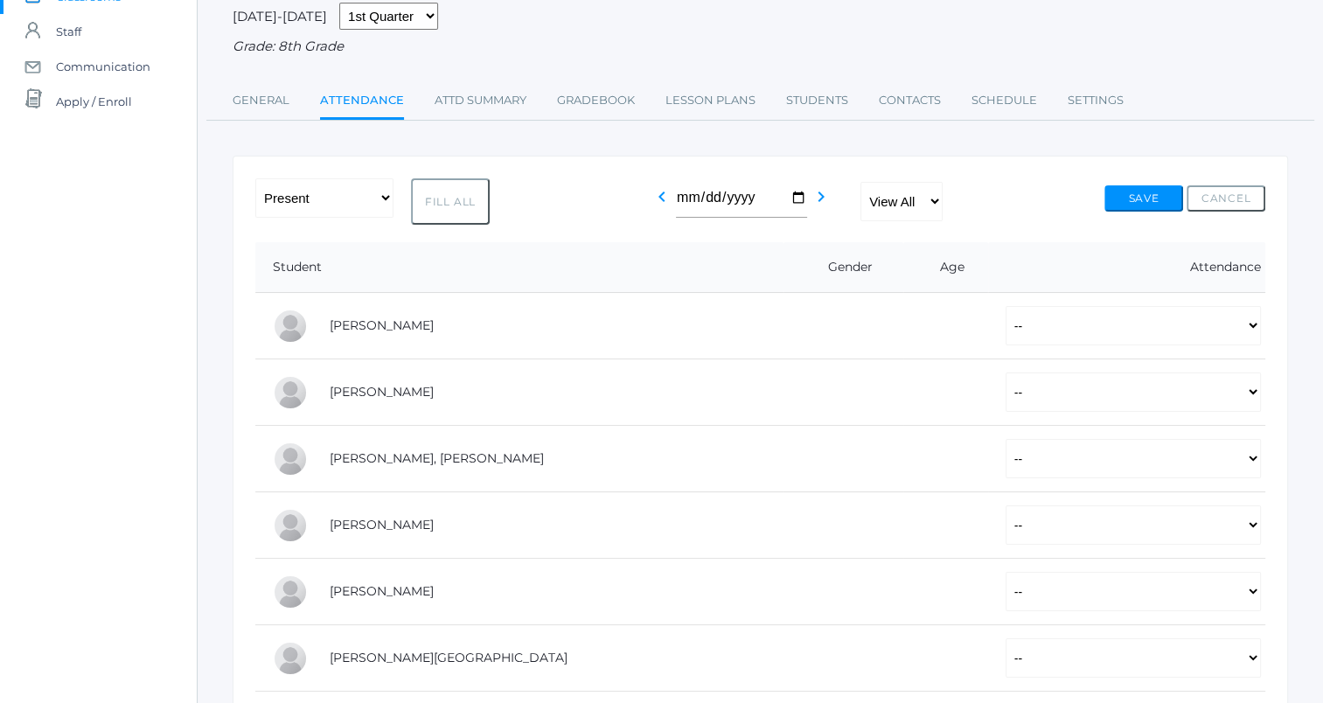
select select "P"
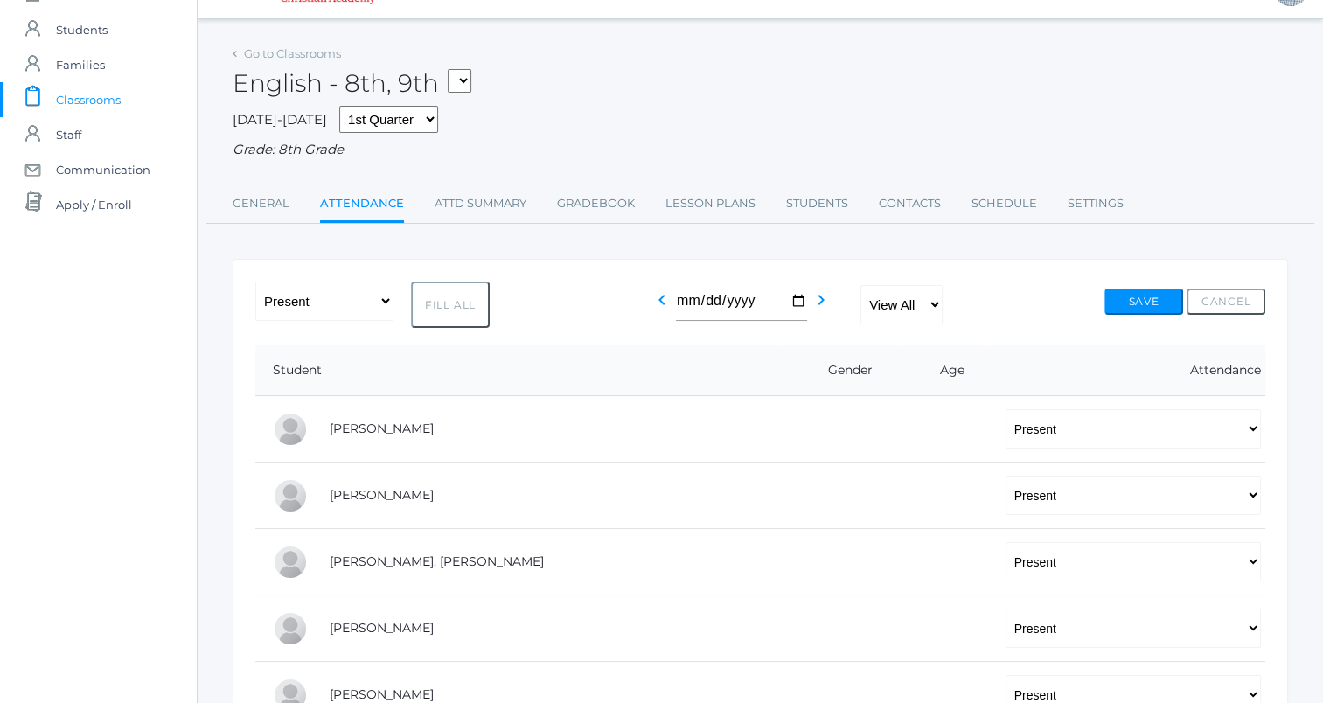
scroll to position [0, 0]
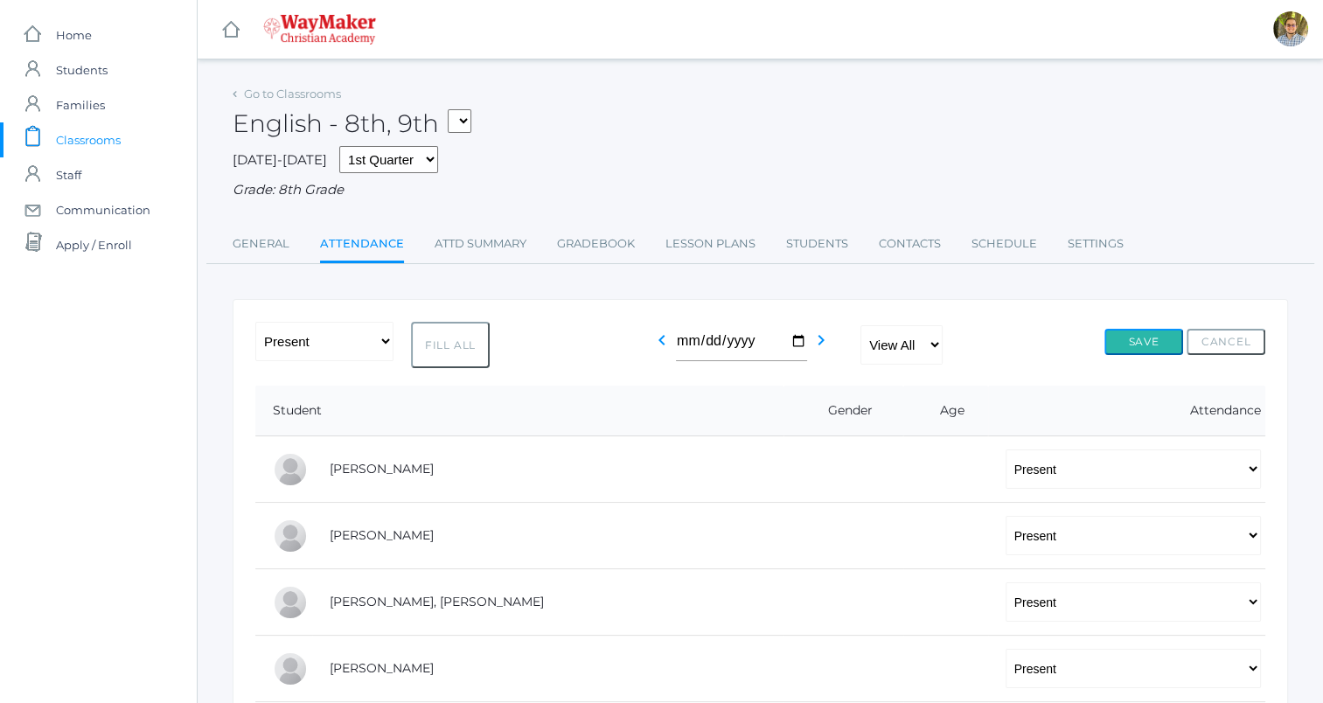
click at [1148, 339] on button "Save" at bounding box center [1143, 342] width 79 height 26
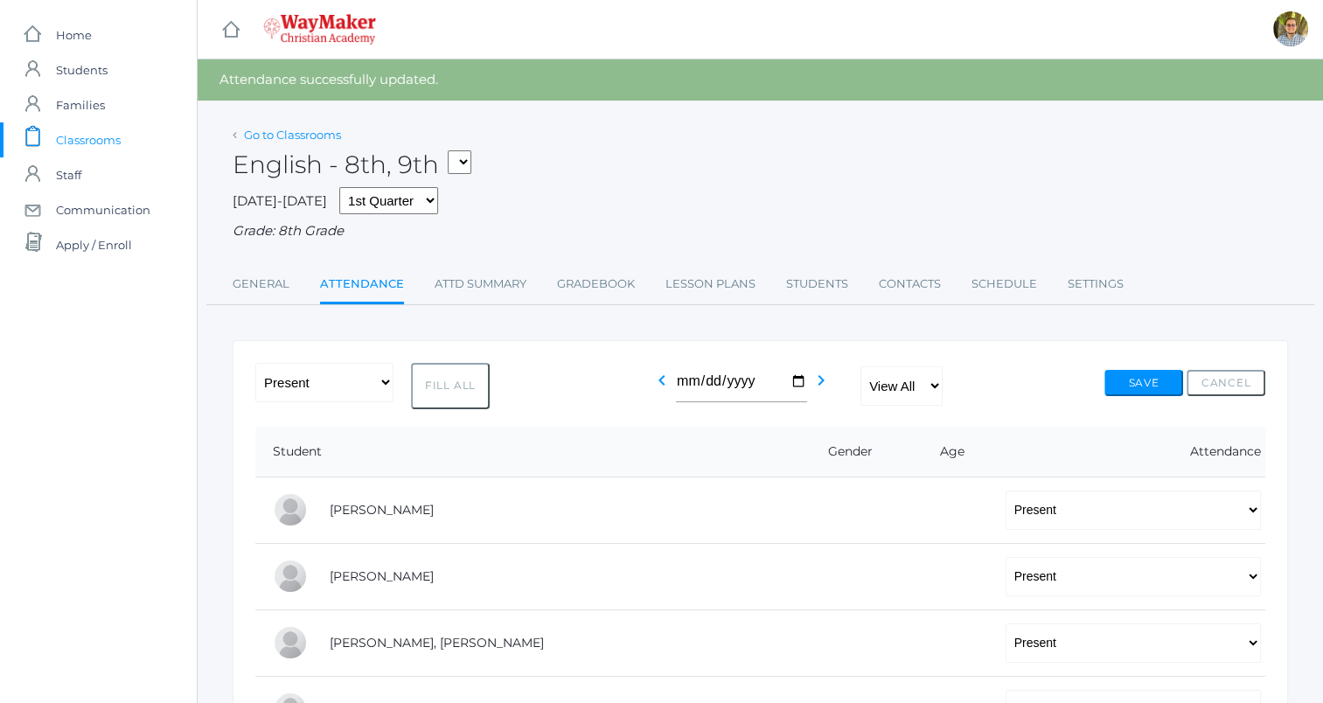
click at [315, 140] on link "Go to Classrooms" at bounding box center [292, 135] width 97 height 14
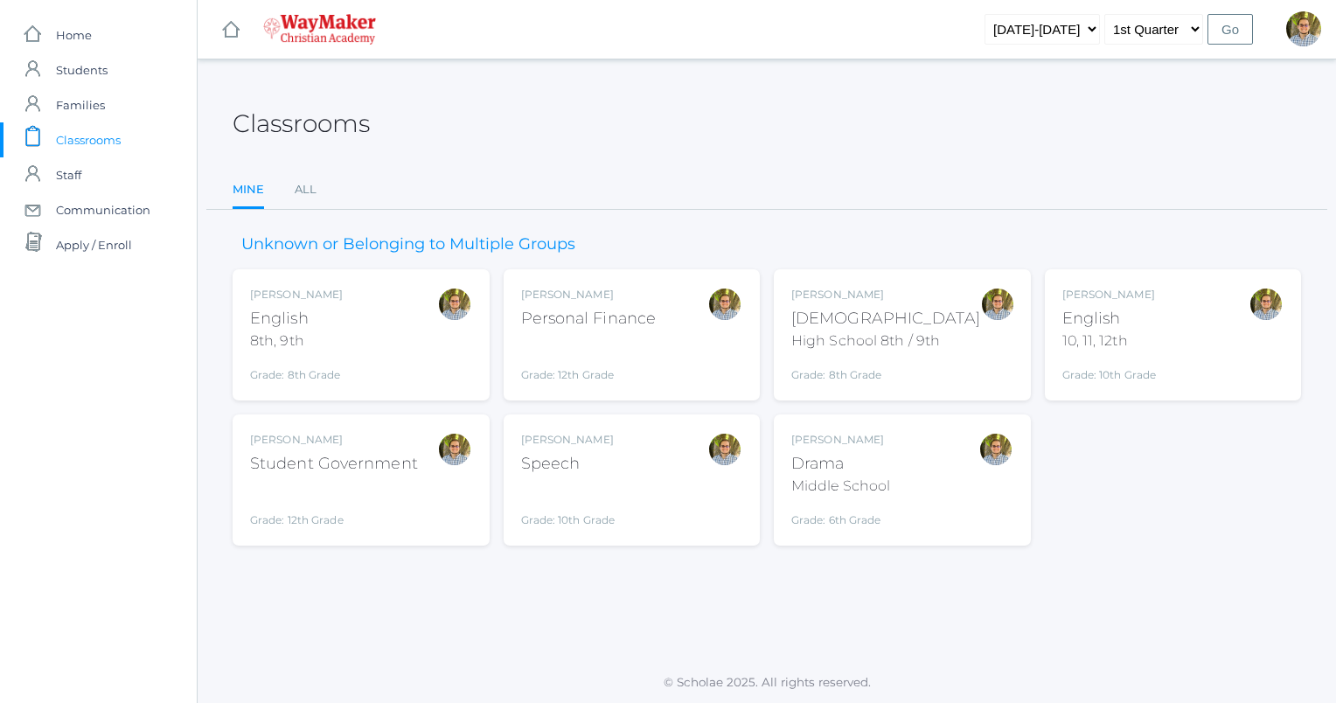
click at [920, 307] on div "Bible" at bounding box center [885, 319] width 189 height 24
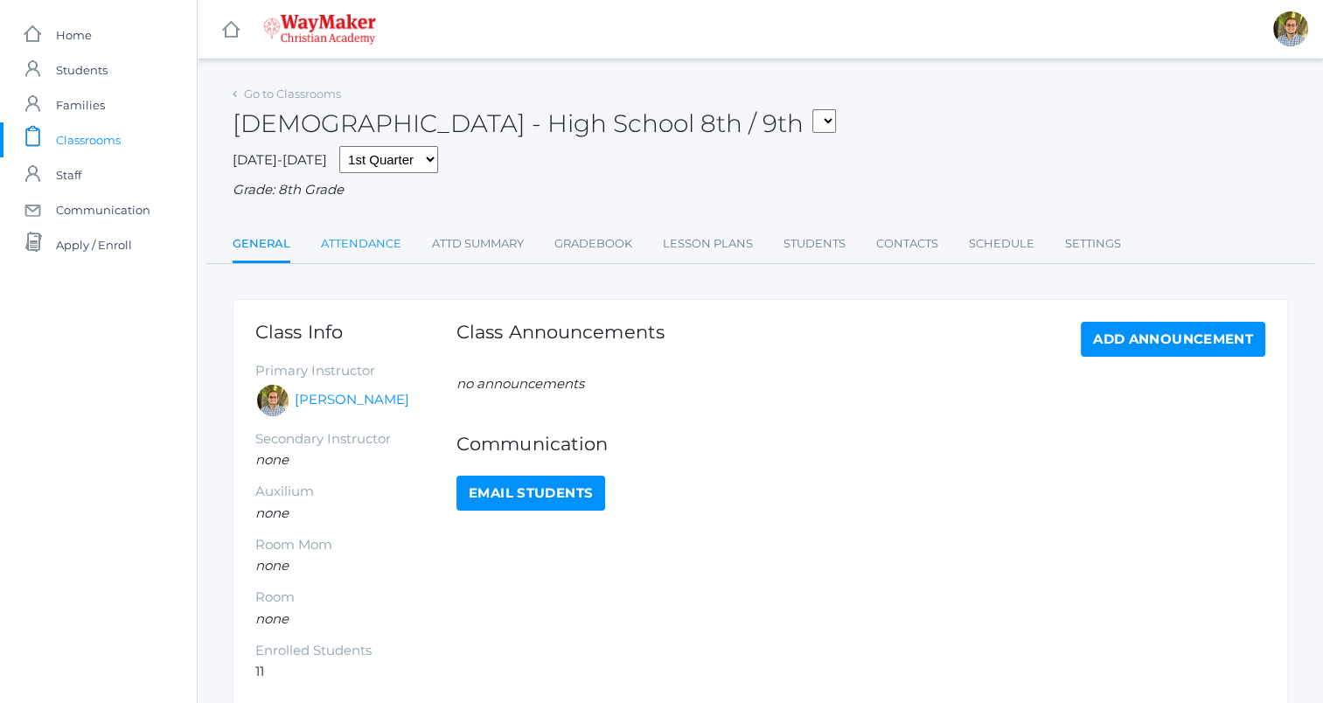
click at [354, 248] on link "Attendance" at bounding box center [361, 243] width 80 height 35
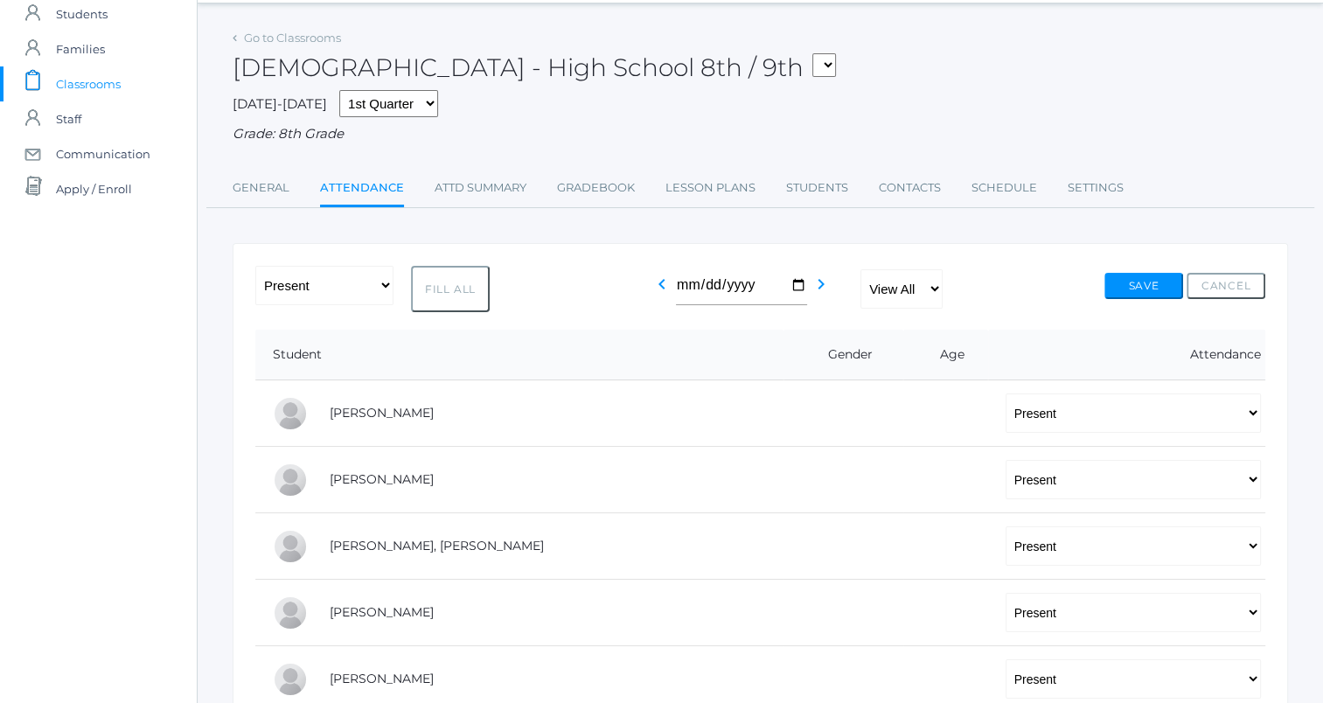
scroll to position [49, 0]
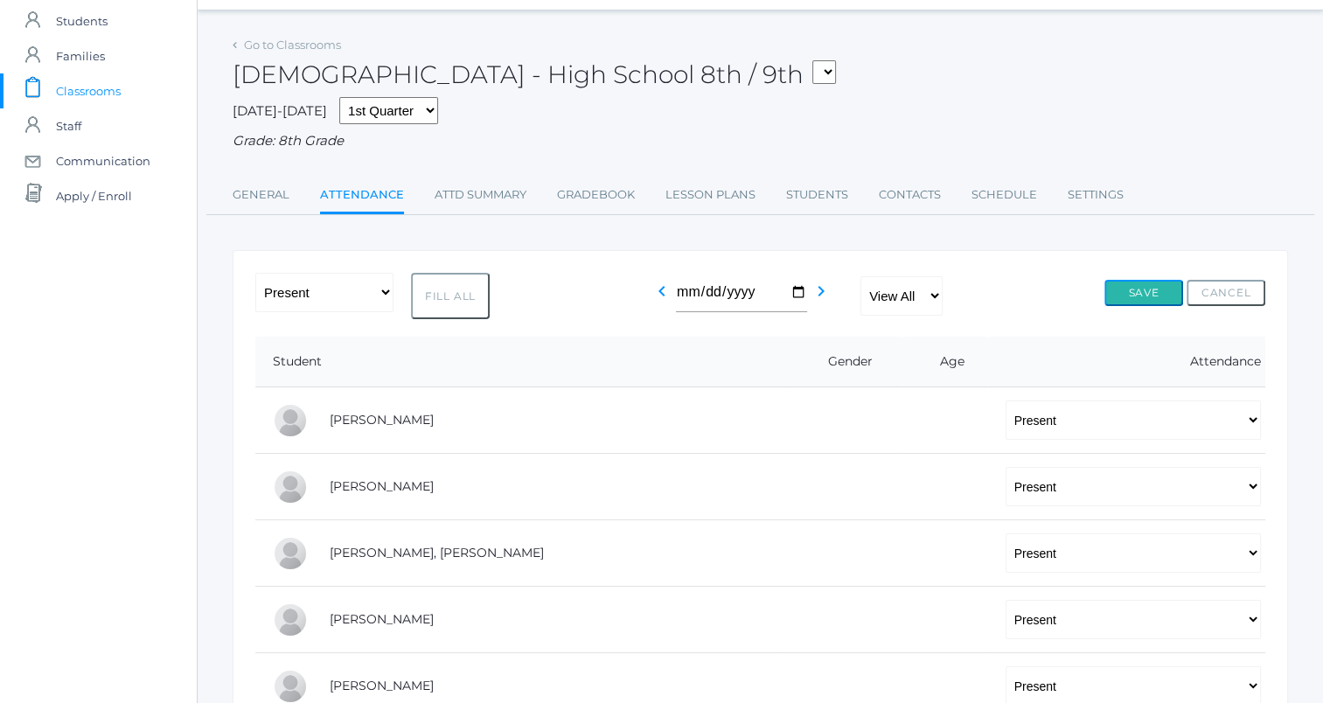
click at [1137, 296] on button "Save" at bounding box center [1143, 293] width 79 height 26
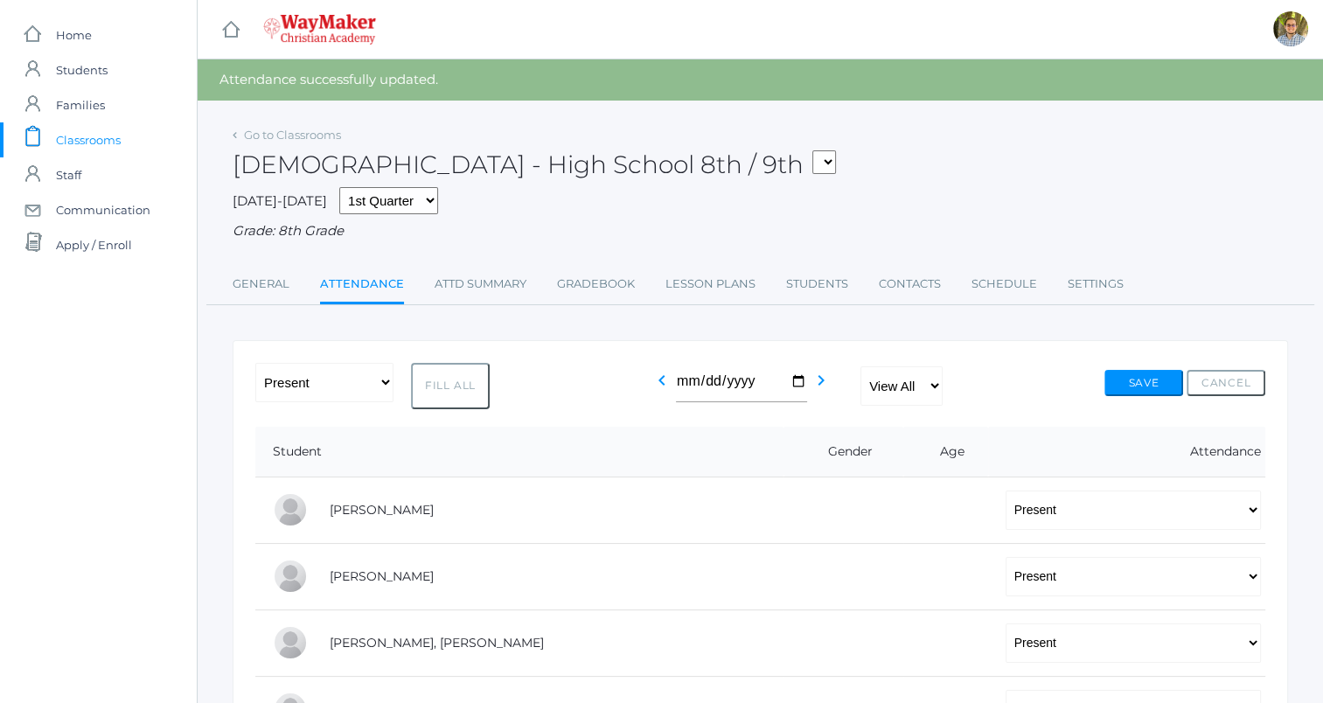
click at [86, 129] on span "Classrooms" at bounding box center [88, 139] width 65 height 35
